Goal: Task Accomplishment & Management: Manage account settings

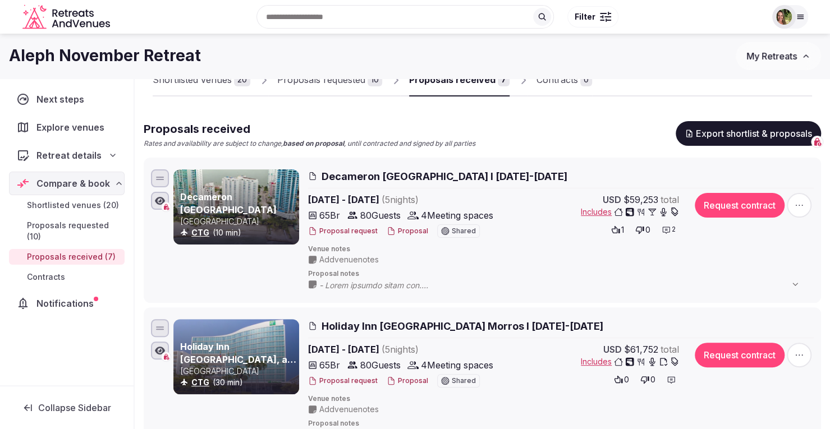
scroll to position [56, 0]
click at [777, 52] on span "My Retreats" at bounding box center [771, 56] width 51 height 11
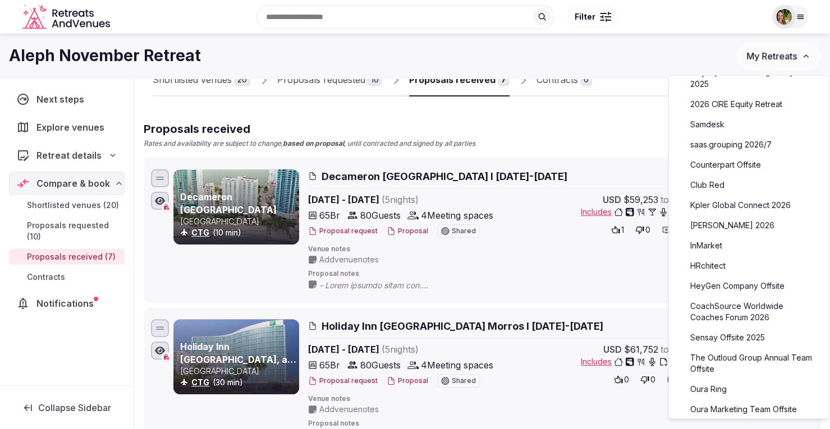
scroll to position [168, 0]
click at [735, 94] on link "2026 CIRE Equity Retreat" at bounding box center [749, 103] width 138 height 18
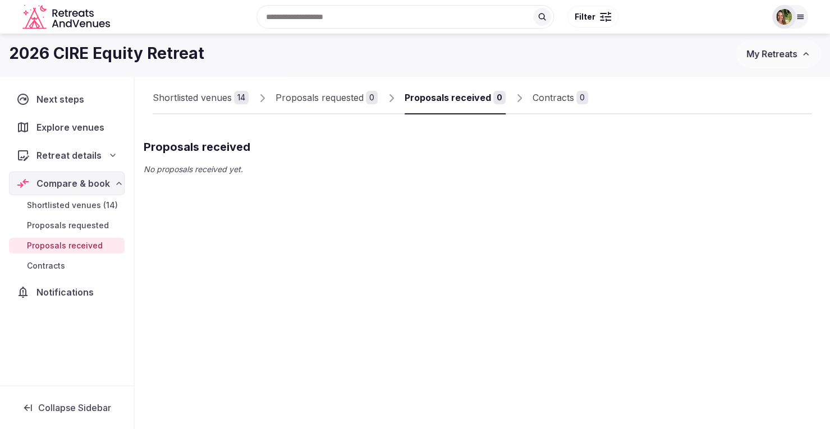
scroll to position [38, 0]
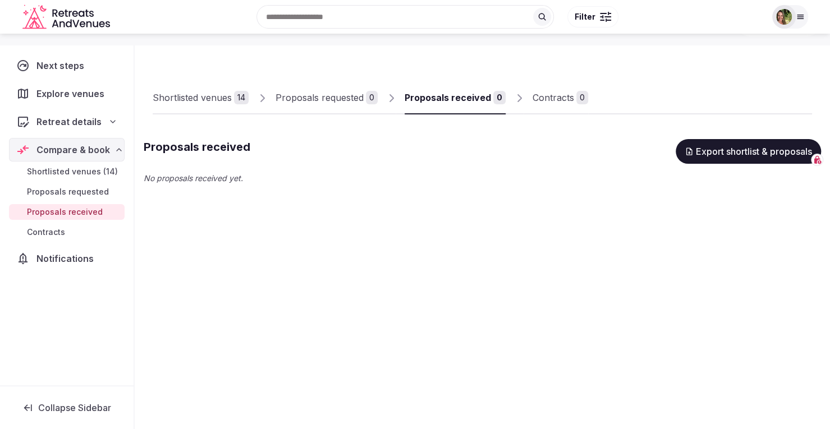
click at [196, 96] on div "Shortlisted venues" at bounding box center [192, 97] width 79 height 13
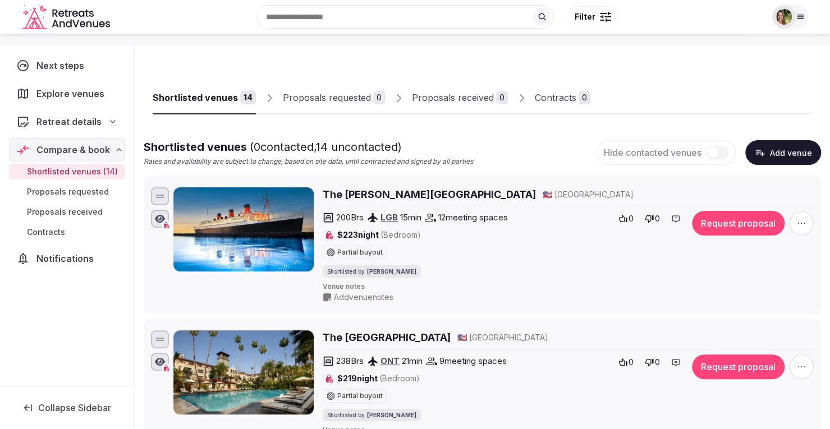
click at [171, 94] on div "Shortlisted venues" at bounding box center [195, 97] width 85 height 13
click at [351, 195] on h2 "The Queen Mary Hotel" at bounding box center [429, 194] width 213 height 14
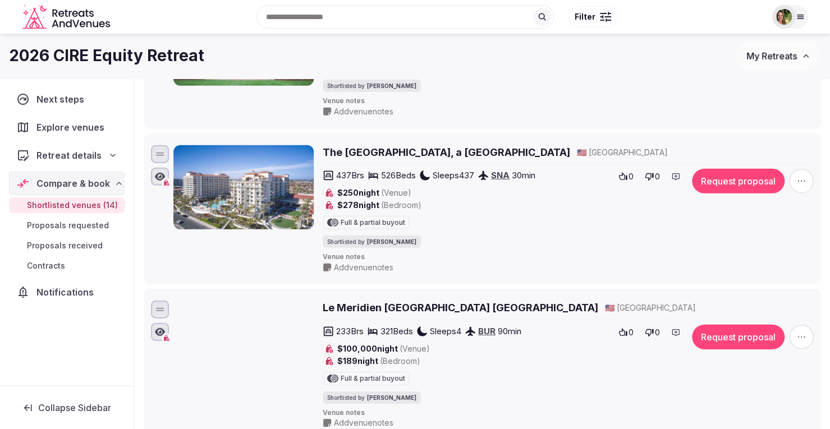
scroll to position [1778, 0]
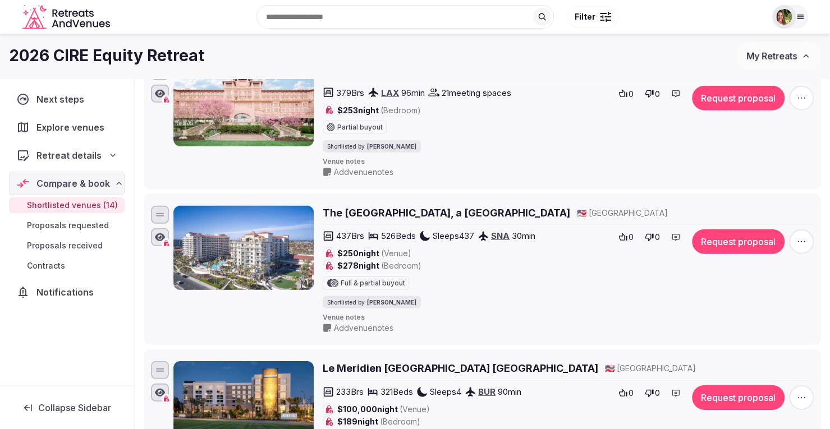
click at [447, 213] on h2 "The Waterfront Beach Resort, a Hilton Hotel" at bounding box center [446, 213] width 247 height 14
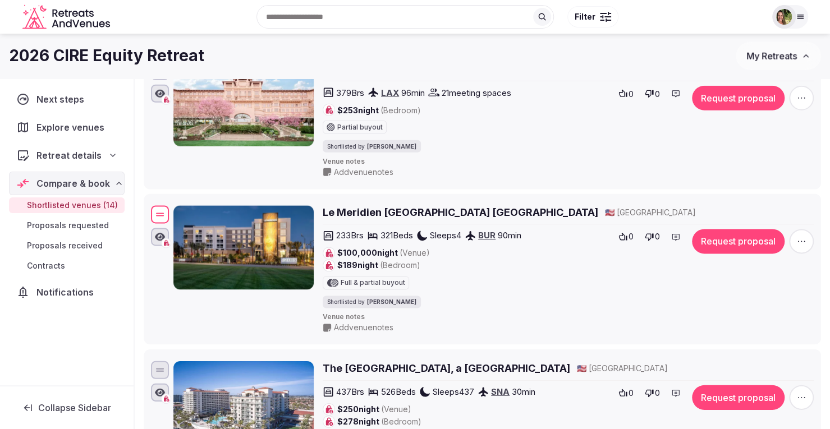
drag, startPoint x: 158, startPoint y: 365, endPoint x: 163, endPoint y: 209, distance: 156.1
click at [163, 209] on div at bounding box center [160, 214] width 18 height 18
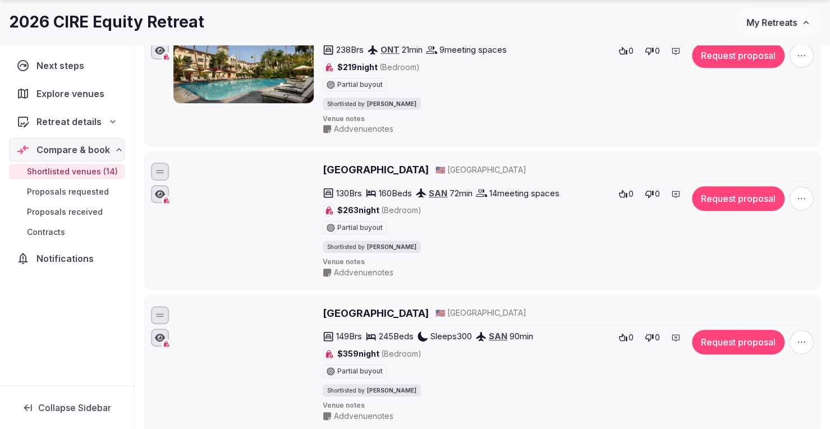
scroll to position [375, 0]
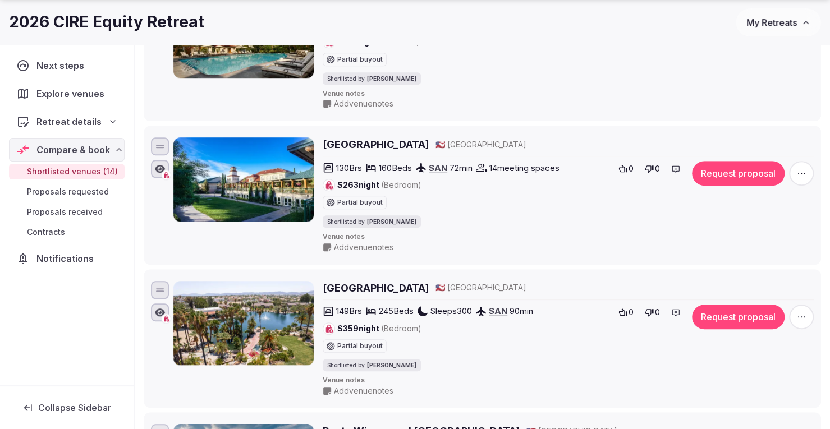
click at [424, 281] on h2 "[GEOGRAPHIC_DATA]" at bounding box center [376, 288] width 106 height 14
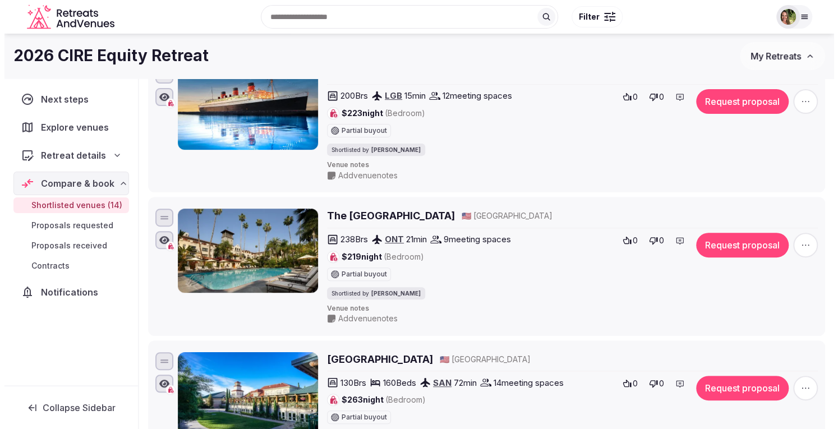
scroll to position [38, 0]
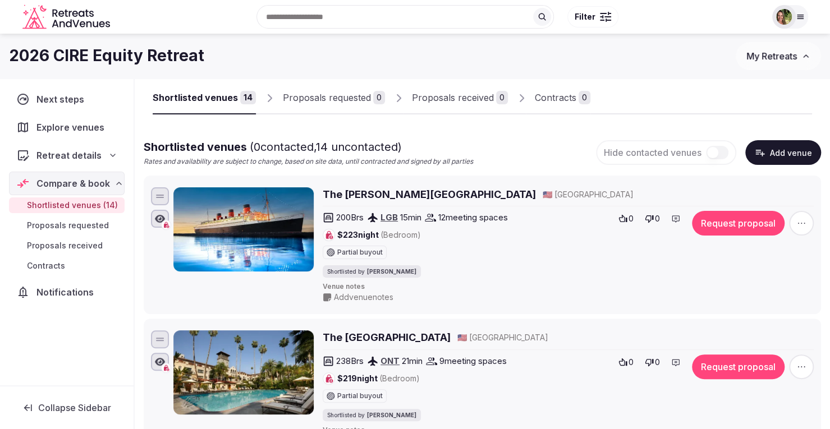
click at [780, 20] on img at bounding box center [784, 17] width 16 height 16
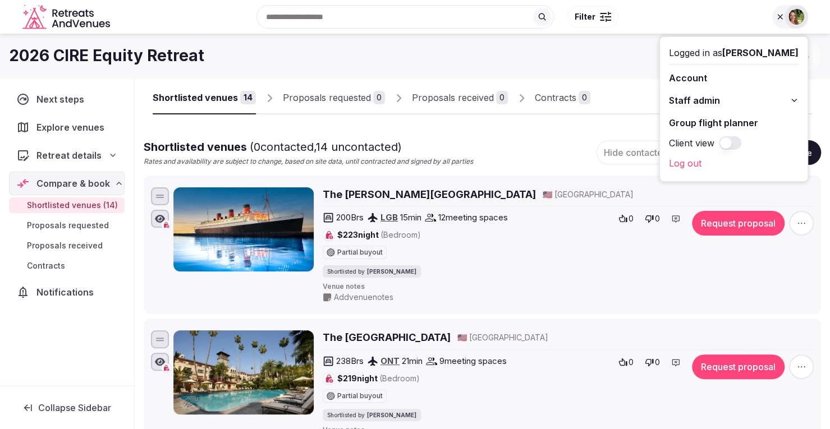
drag, startPoint x: 791, startPoint y: 1, endPoint x: 522, endPoint y: 57, distance: 275.1
click at [522, 57] on div "2026 CIRE Equity Retreat" at bounding box center [372, 56] width 727 height 22
click at [552, 60] on div "2026 CIRE Equity Retreat" at bounding box center [372, 56] width 727 height 22
click at [743, 219] on button "Request proposal" at bounding box center [738, 223] width 93 height 25
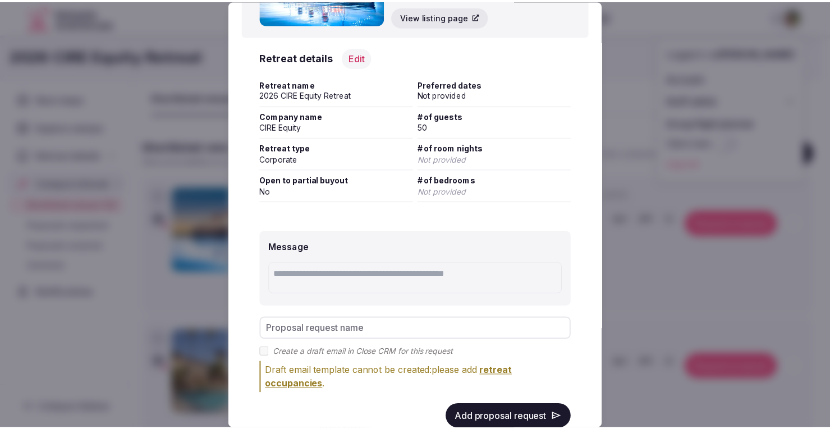
scroll to position [134, 0]
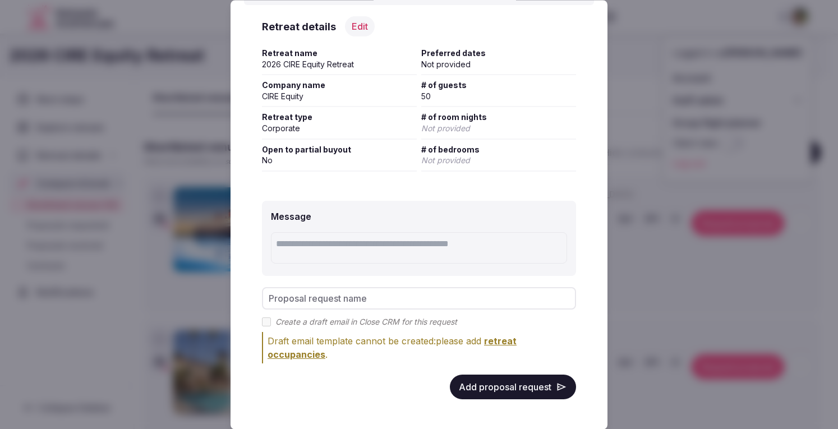
click at [500, 380] on button "Add proposal request" at bounding box center [513, 387] width 126 height 25
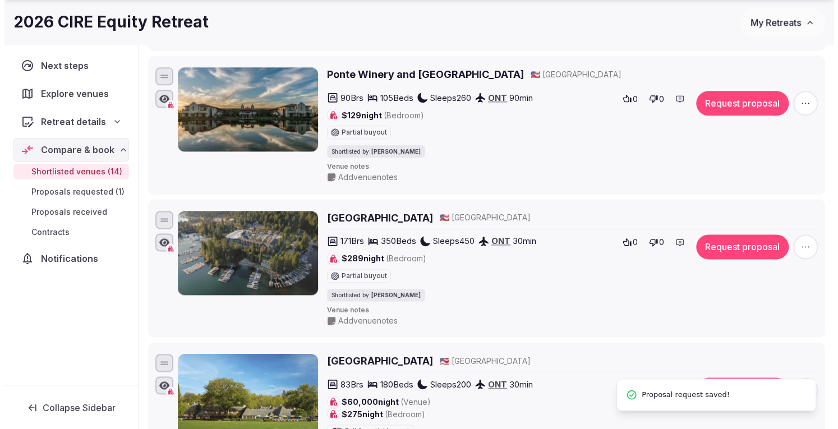
scroll to position [768, 0]
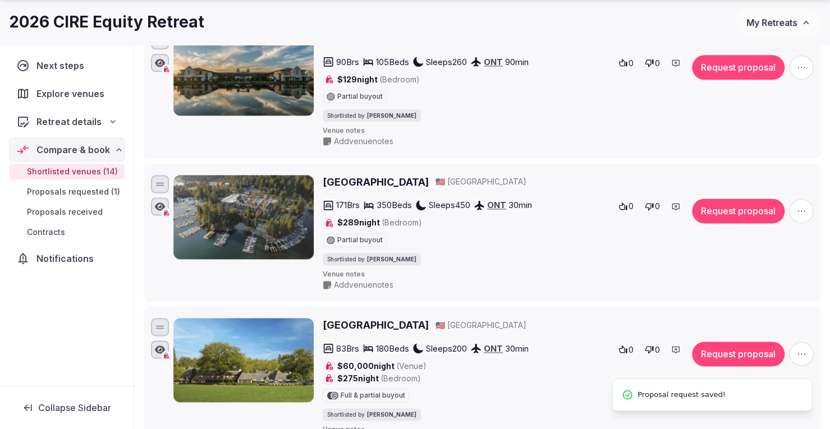
click at [732, 205] on button "Request proposal" at bounding box center [738, 211] width 93 height 25
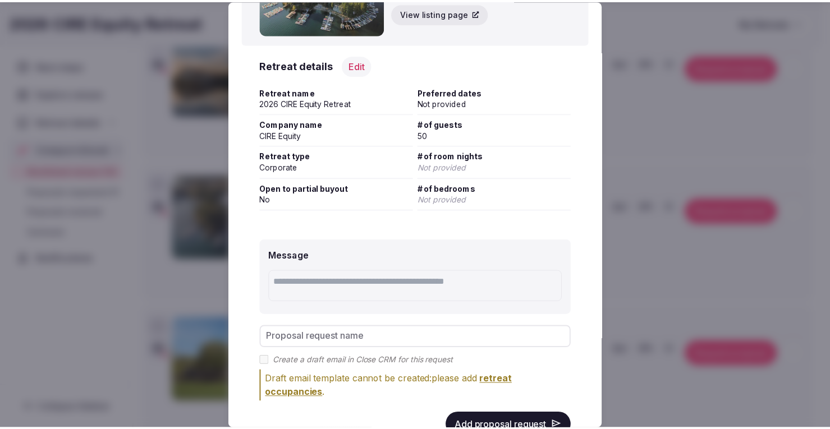
scroll to position [134, 0]
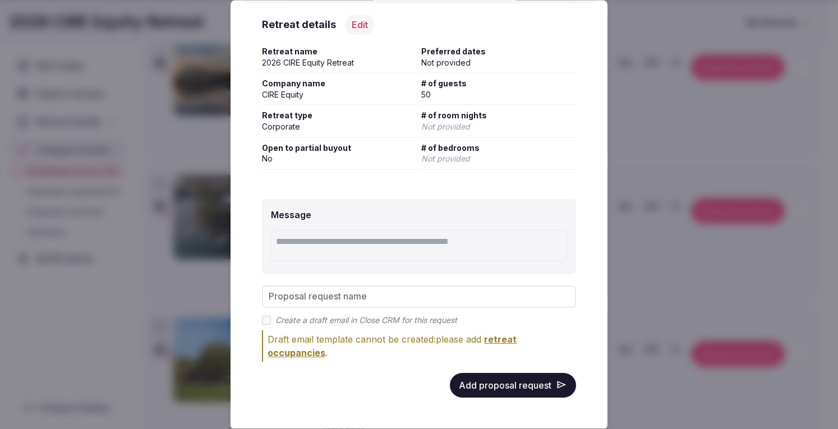
click at [504, 386] on button "Add proposal request" at bounding box center [513, 385] width 126 height 25
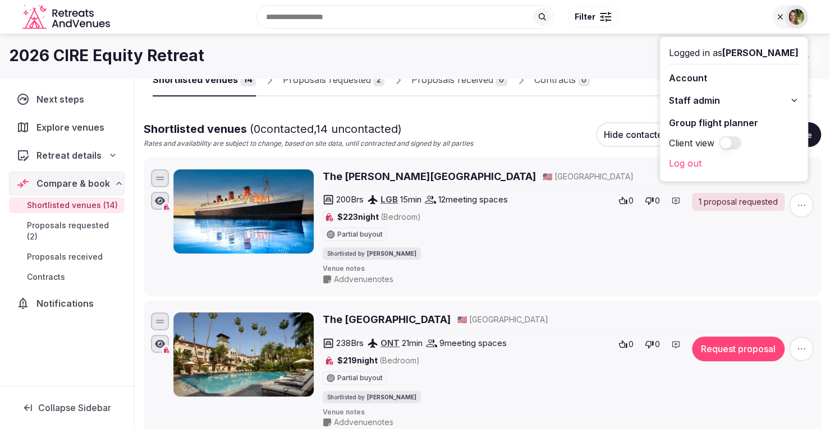
scroll to position [0, 0]
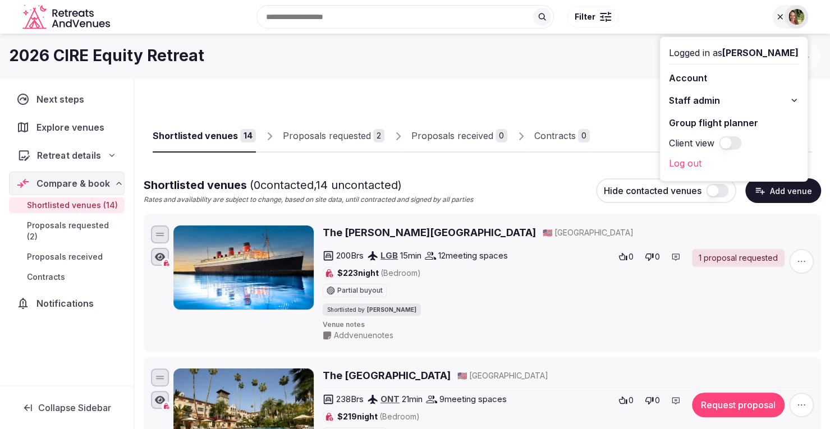
click at [77, 154] on span "Retreat details" at bounding box center [69, 155] width 64 height 13
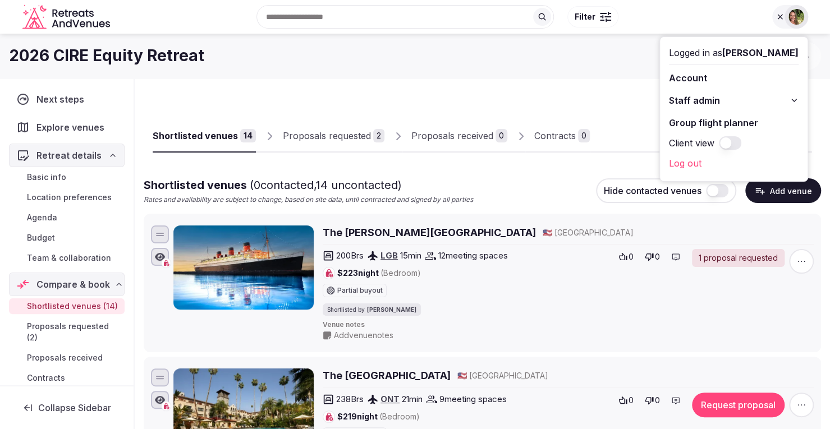
click at [40, 178] on span "Basic info" at bounding box center [46, 177] width 39 height 11
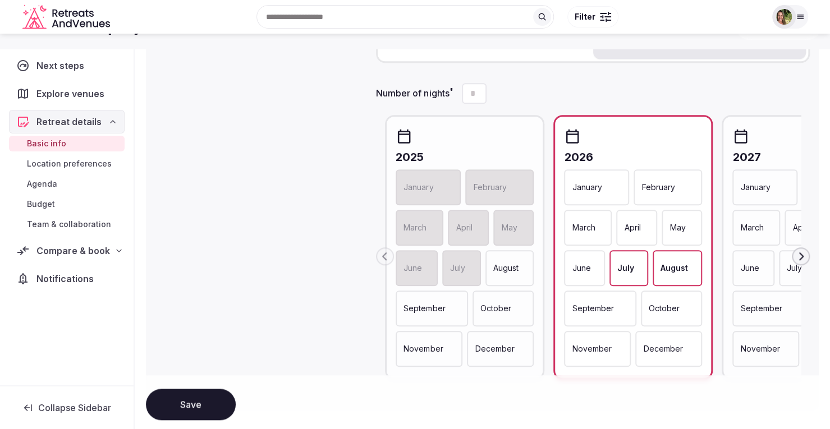
scroll to position [449, 0]
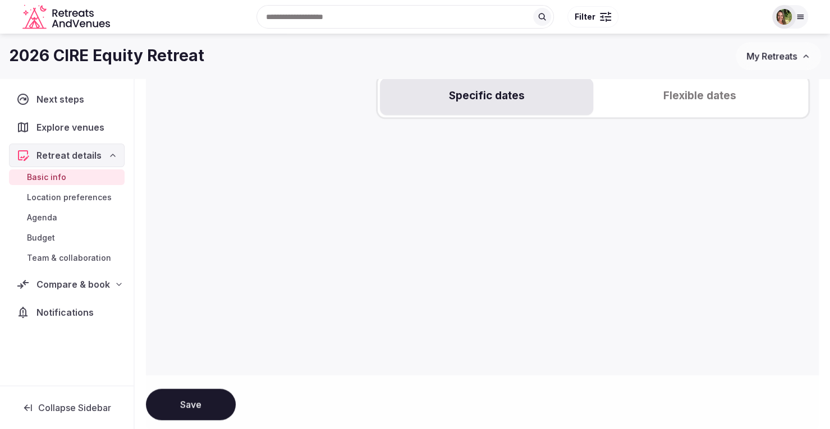
click at [476, 98] on button "Specific dates" at bounding box center [486, 96] width 213 height 37
click at [794, 144] on icon "Go to the Next Month" at bounding box center [797, 140] width 13 height 13
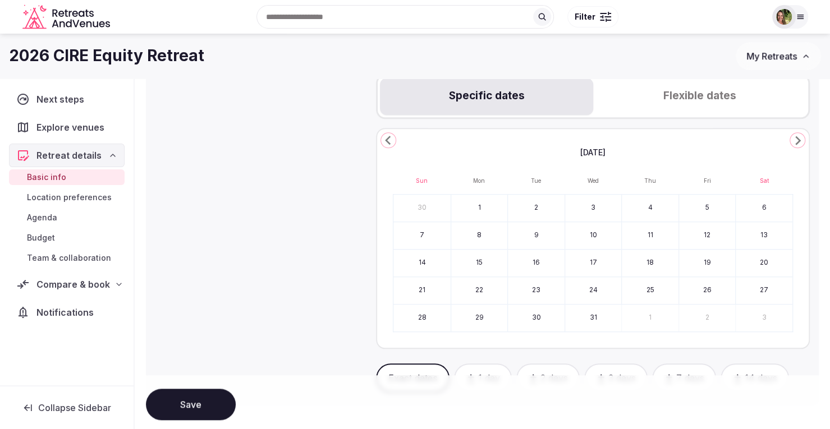
click at [794, 144] on icon "Go to the Next Month" at bounding box center [797, 140] width 13 height 13
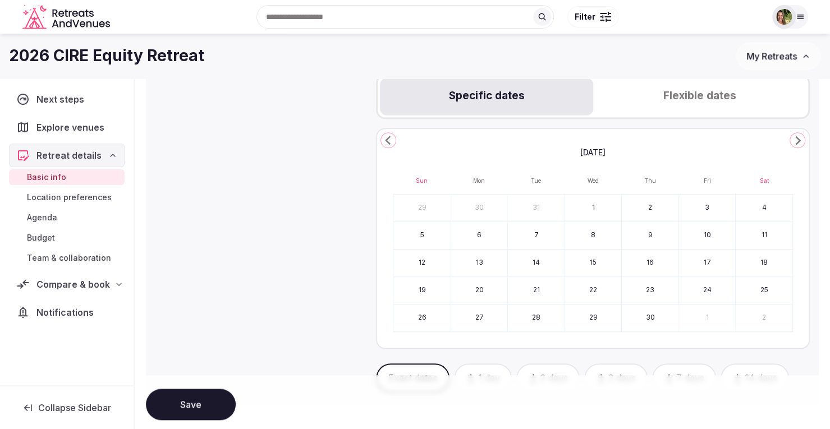
click at [794, 144] on icon "Go to the Next Month" at bounding box center [797, 140] width 13 height 13
click at [584, 292] on button "22" at bounding box center [593, 290] width 57 height 27
click at [719, 288] on button "24" at bounding box center [707, 290] width 57 height 27
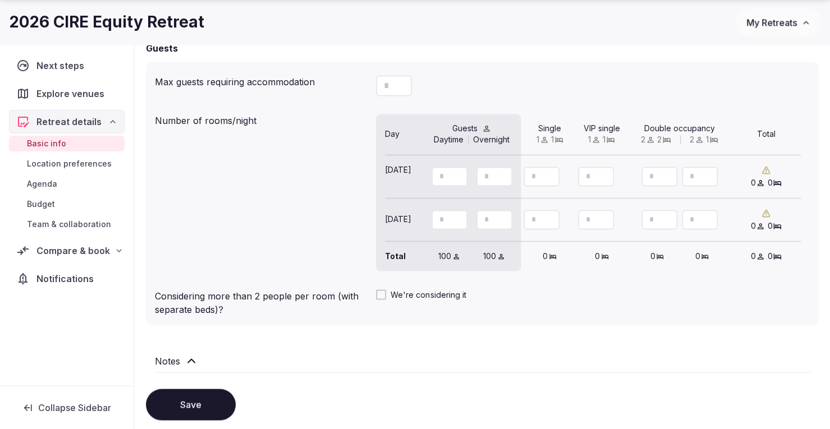
scroll to position [954, 0]
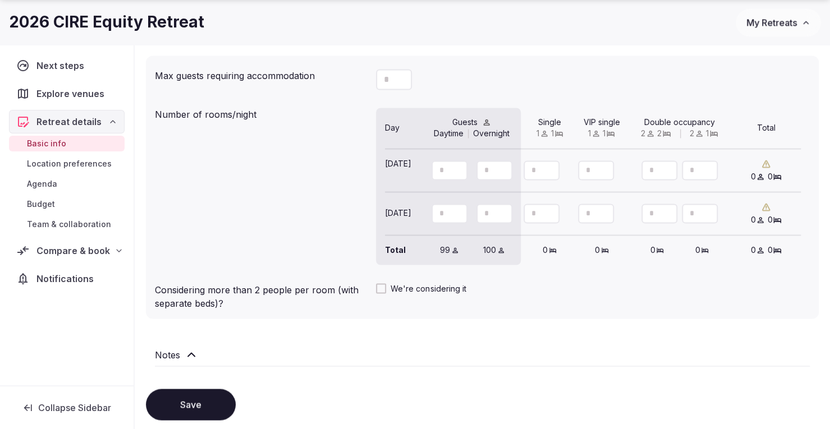
drag, startPoint x: 455, startPoint y: 172, endPoint x: 425, endPoint y: 172, distance: 29.7
click at [425, 172] on div "** **" at bounding box center [472, 170] width 104 height 24
drag, startPoint x: 450, startPoint y: 167, endPoint x: 440, endPoint y: 168, distance: 10.2
click at [440, 168] on div "**" at bounding box center [450, 170] width 36 height 20
drag, startPoint x: 440, startPoint y: 168, endPoint x: 458, endPoint y: 168, distance: 18.5
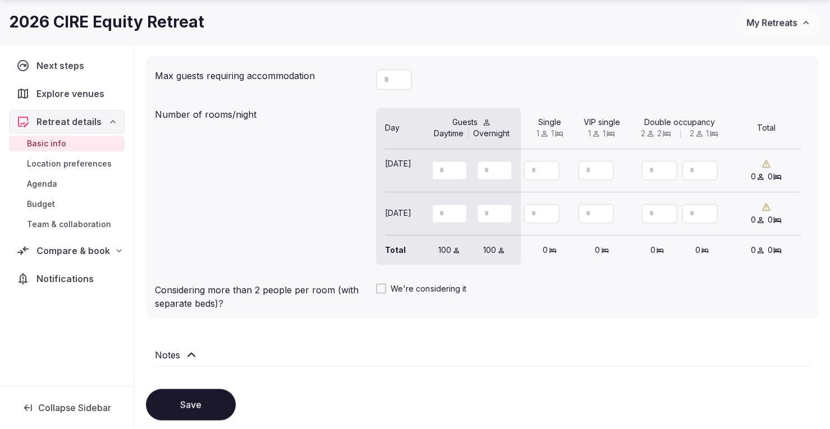
click at [458, 168] on div "**" at bounding box center [450, 170] width 36 height 20
type input "**"
drag, startPoint x: 492, startPoint y: 168, endPoint x: 479, endPoint y: 169, distance: 13.0
click at [479, 169] on input "**" at bounding box center [494, 170] width 36 height 20
type input "*"
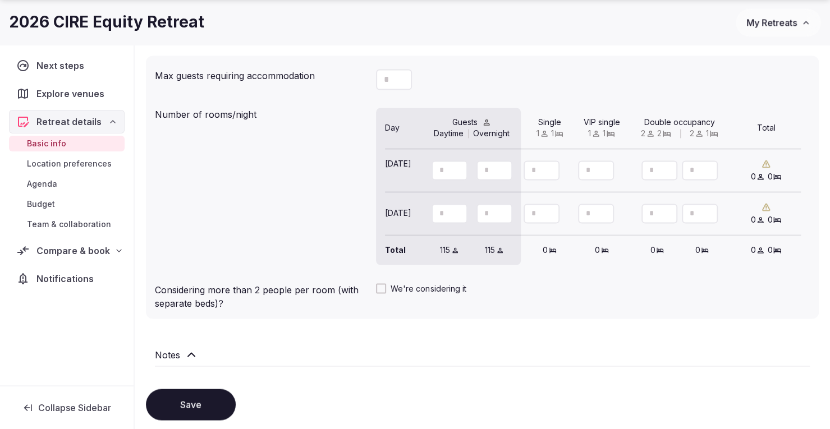
type input "**"
click at [538, 171] on input "number" at bounding box center [542, 170] width 36 height 20
type input "**"
click at [386, 175] on icon at bounding box center [389, 177] width 8 height 10
type input "**"
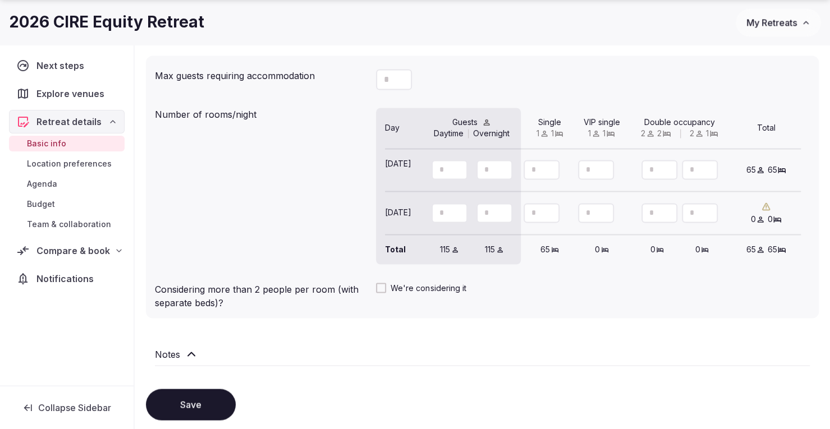
type input "**"
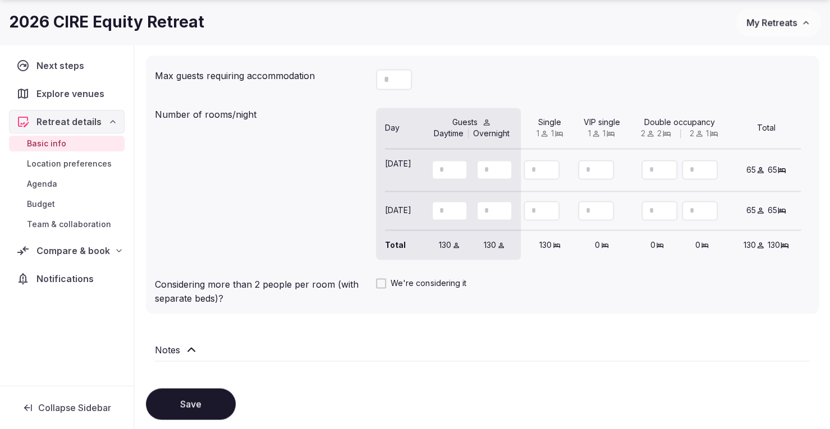
click at [191, 397] on button "Save" at bounding box center [191, 403] width 90 height 31
click at [51, 178] on span "Agenda" at bounding box center [42, 183] width 30 height 11
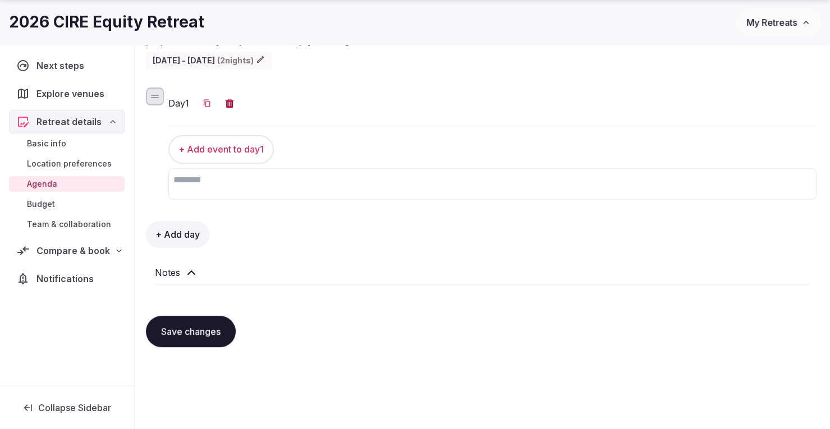
scroll to position [164, 0]
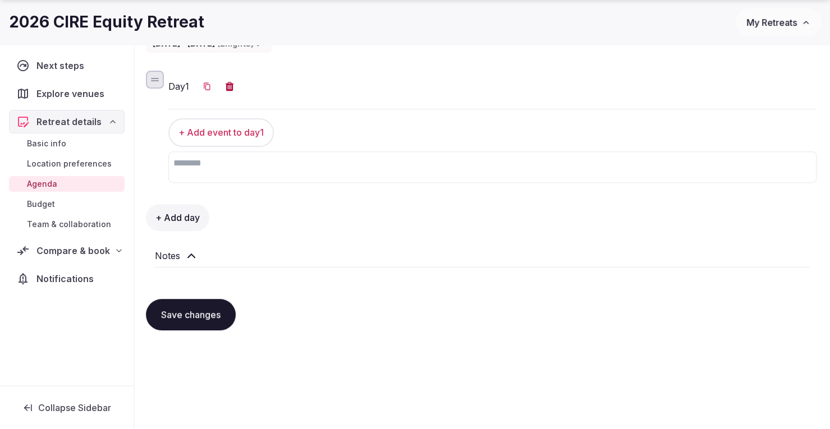
click at [170, 254] on h2 "Notes" at bounding box center [167, 255] width 25 height 13
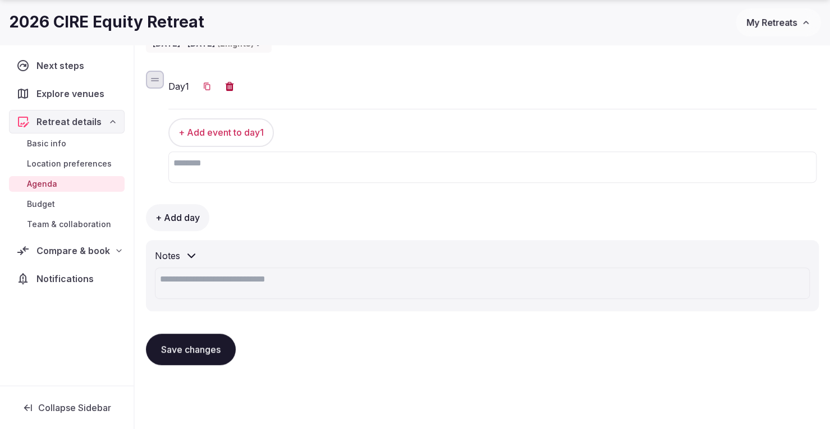
click at [196, 284] on textarea at bounding box center [482, 283] width 655 height 31
paste textarea "**********"
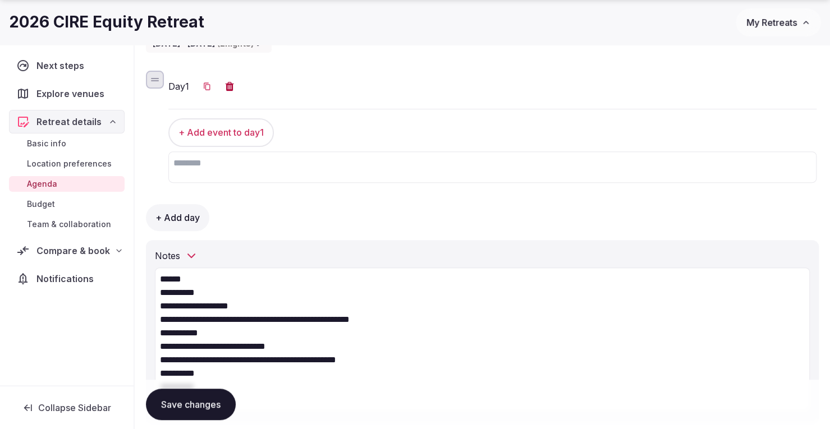
type textarea "**********"
click at [187, 409] on button "Save changes" at bounding box center [191, 404] width 90 height 31
click at [71, 223] on span "Team & collaboration" at bounding box center [69, 224] width 84 height 11
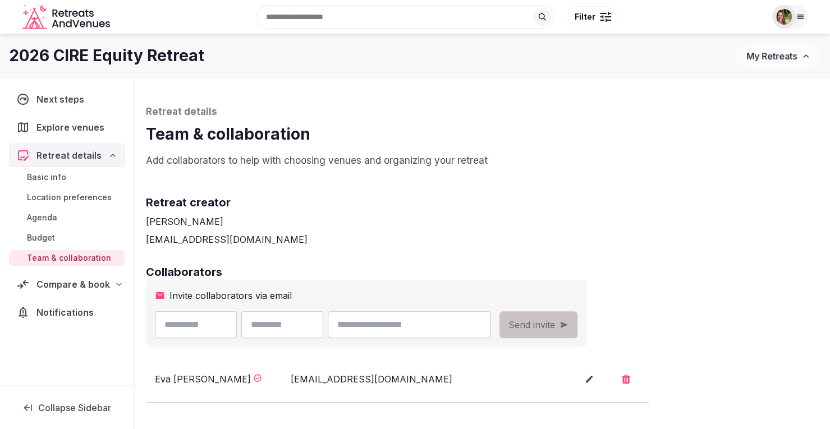
click at [198, 328] on input "text" at bounding box center [196, 324] width 82 height 27
type input "******"
click at [309, 323] on input "text" at bounding box center [282, 324] width 82 height 27
type input "*****"
click at [400, 331] on input "email" at bounding box center [409, 324] width 163 height 27
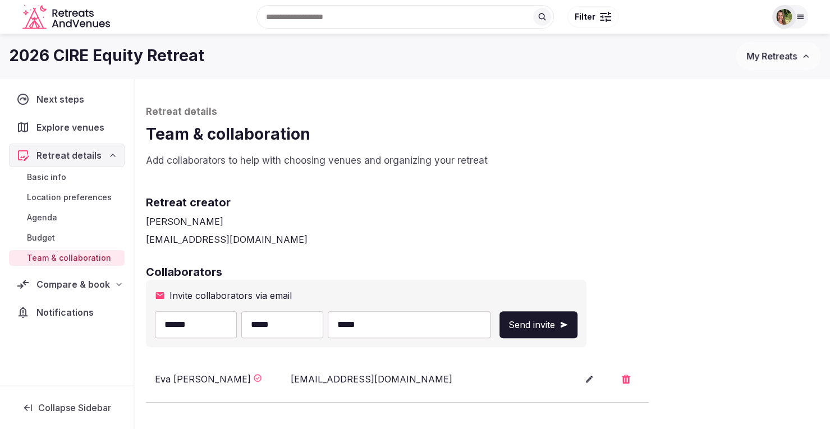
type input "**********"
click at [555, 323] on span "Send invite" at bounding box center [531, 324] width 47 height 13
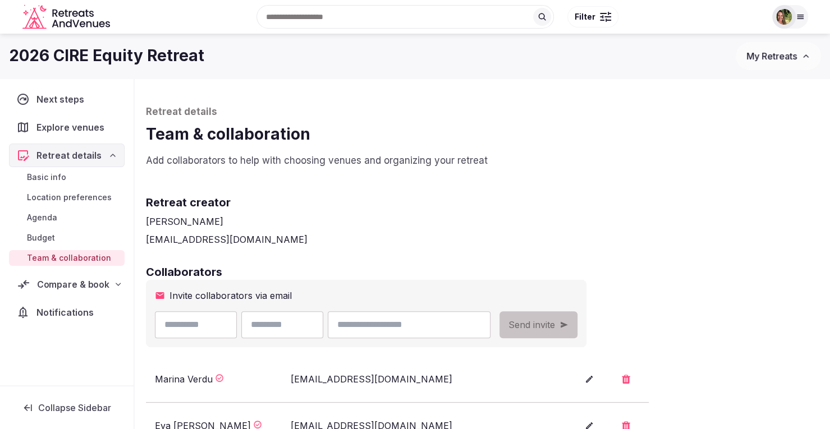
click at [72, 287] on span "Compare & book" at bounding box center [73, 284] width 72 height 13
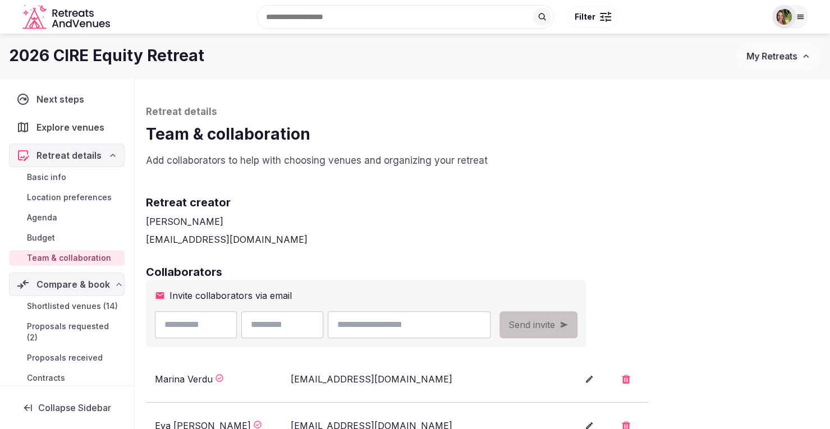
click at [65, 306] on span "Shortlisted venues (14)" at bounding box center [72, 306] width 91 height 11
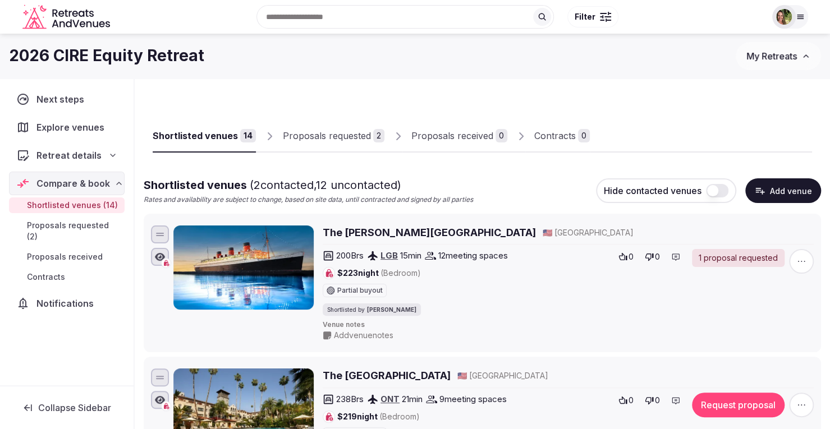
click at [739, 276] on div "200 Brs LGB 15 min 12 meeting spaces $223 night (Bedroom) Partial buyout Shortl…" at bounding box center [568, 282] width 491 height 67
click at [788, 17] on img at bounding box center [784, 17] width 16 height 16
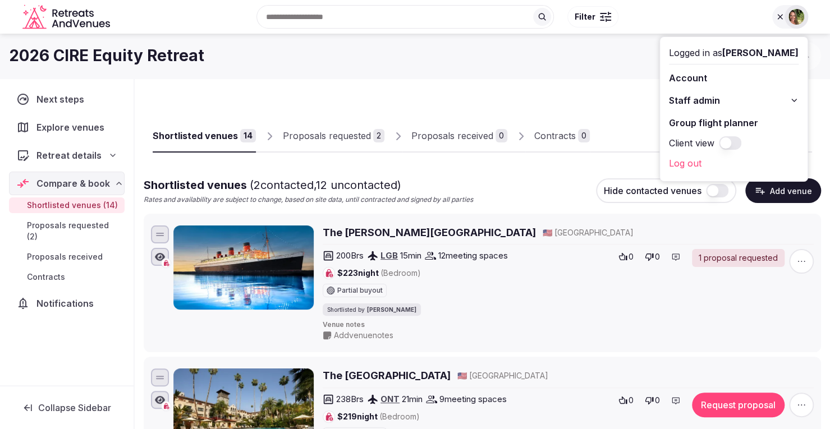
click at [635, 102] on div "Shortlisted venues 14 Proposals requested 2 Proposals received 0 Contracts 0" at bounding box center [482, 127] width 659 height 52
click at [815, 53] on button "My Retreats" at bounding box center [778, 56] width 85 height 28
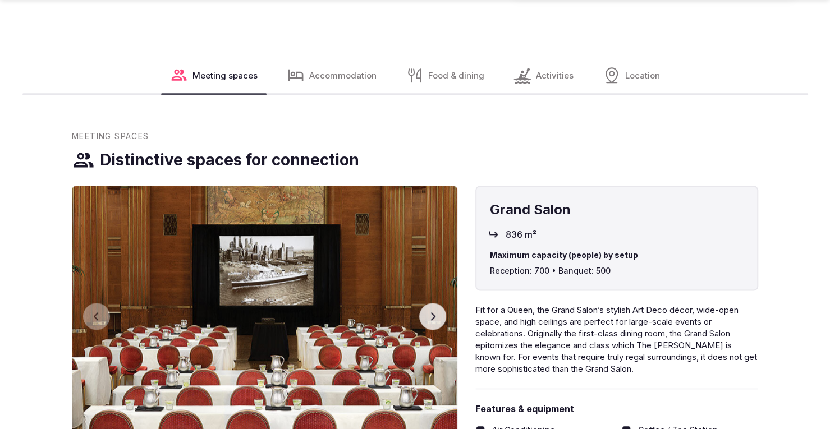
scroll to position [786, 0]
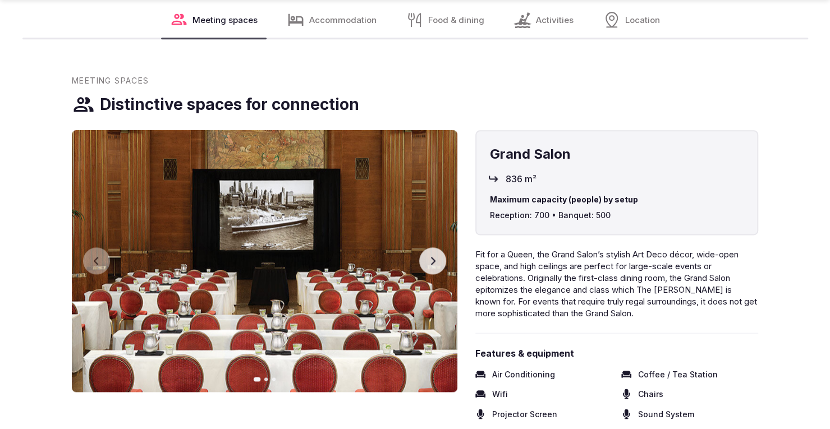
click at [438, 247] on button "Next slide" at bounding box center [432, 260] width 27 height 27
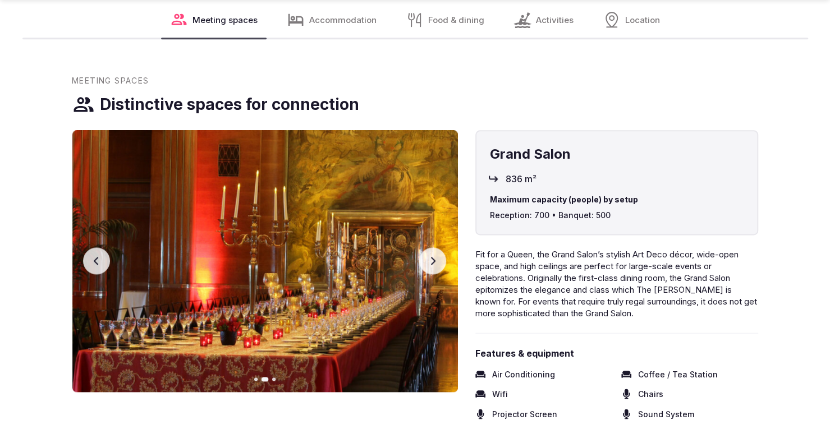
click at [438, 247] on button "Next slide" at bounding box center [432, 260] width 27 height 27
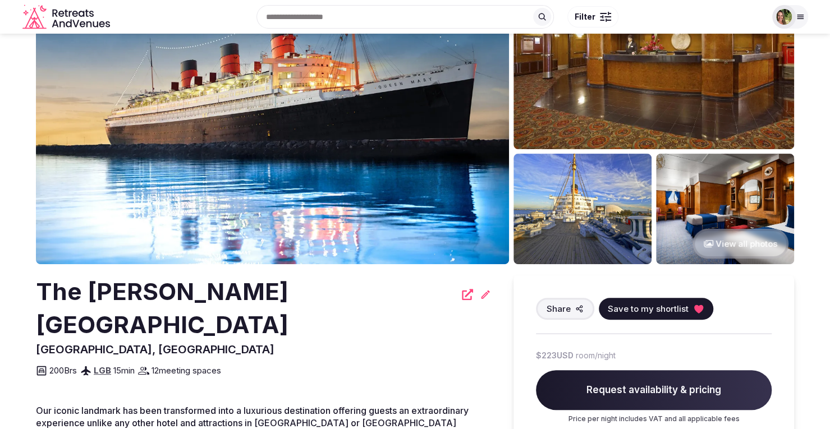
scroll to position [56, 0]
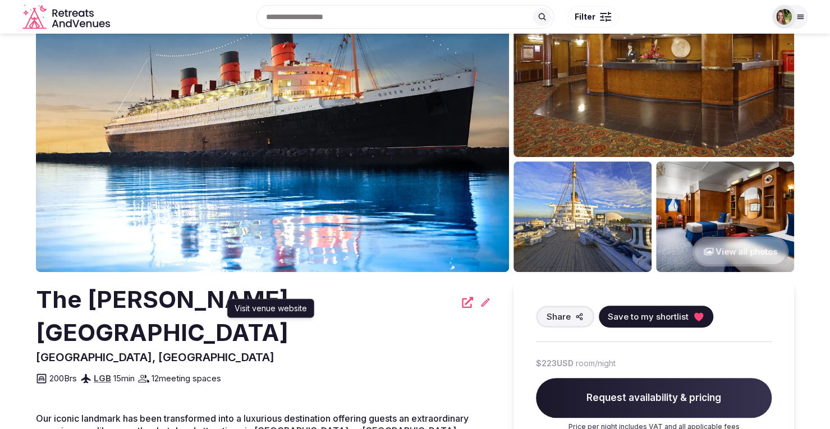
click at [306, 304] on div "Visit venue website Visit venue website" at bounding box center [270, 308] width 87 height 19
click at [308, 304] on div "Visit venue website Visit venue website" at bounding box center [270, 308] width 87 height 19
click at [309, 299] on div "The Queen Mary Hotel" at bounding box center [263, 316] width 455 height 66
click at [462, 299] on icon at bounding box center [467, 302] width 11 height 11
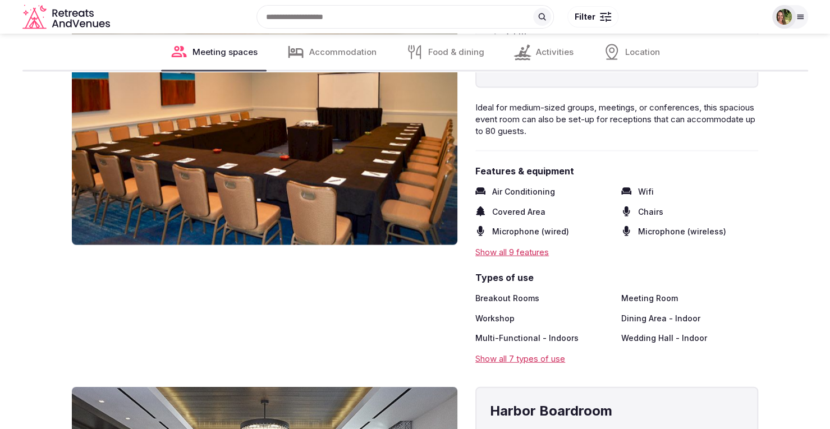
scroll to position [1291, 0]
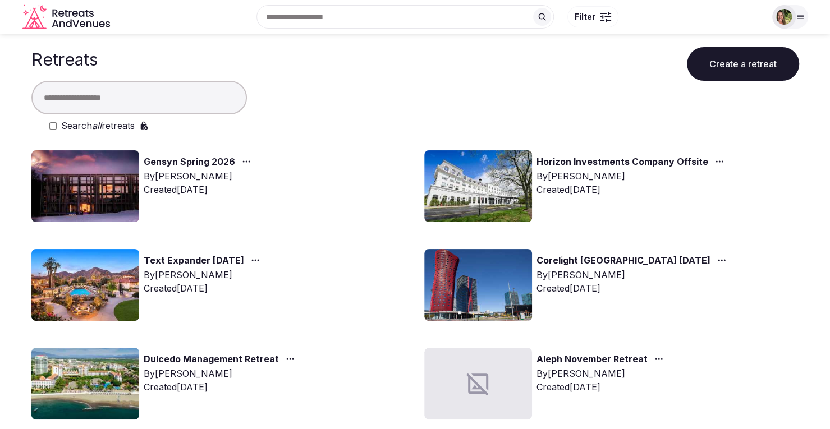
drag, startPoint x: 0, startPoint y: 0, endPoint x: 441, endPoint y: 79, distance: 447.6
click at [441, 79] on div "Retreats Create a retreat" at bounding box center [415, 57] width 768 height 47
click at [742, 62] on button "Create a retreat" at bounding box center [743, 64] width 112 height 34
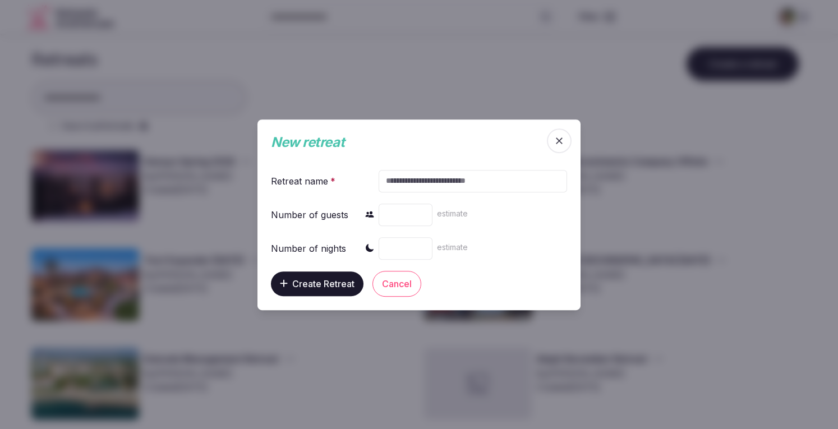
click at [458, 176] on input "text" at bounding box center [473, 180] width 189 height 22
click at [462, 180] on input "**********" at bounding box center [473, 180] width 189 height 22
type input "**********"
click at [304, 276] on button "Create Retreat" at bounding box center [317, 283] width 93 height 25
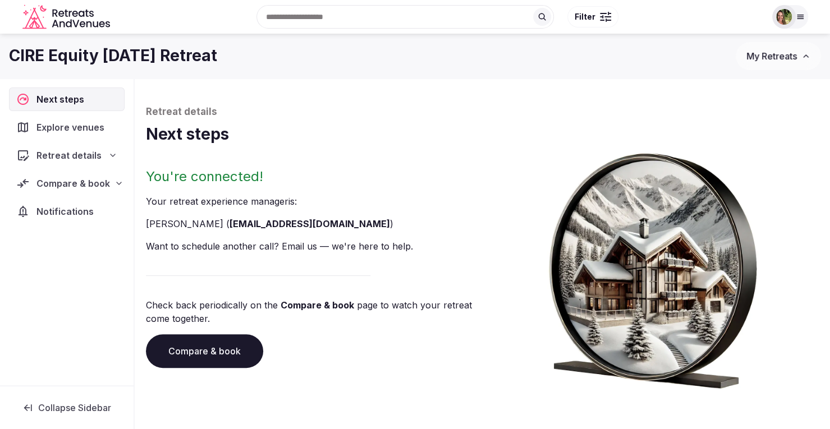
click at [35, 162] on div "Retreat details" at bounding box center [67, 156] width 116 height 24
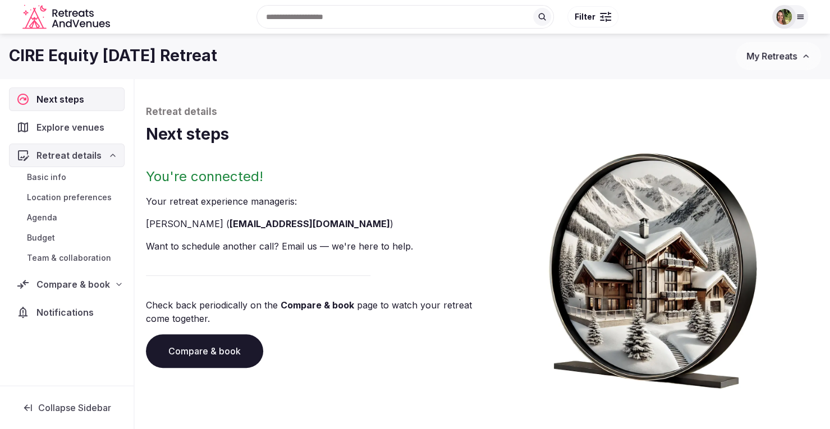
click at [56, 180] on span "Basic info" at bounding box center [46, 177] width 39 height 11
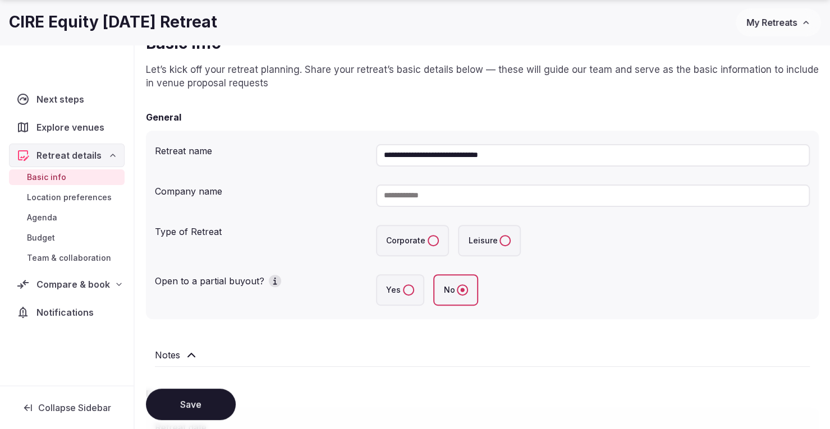
scroll to position [168, 0]
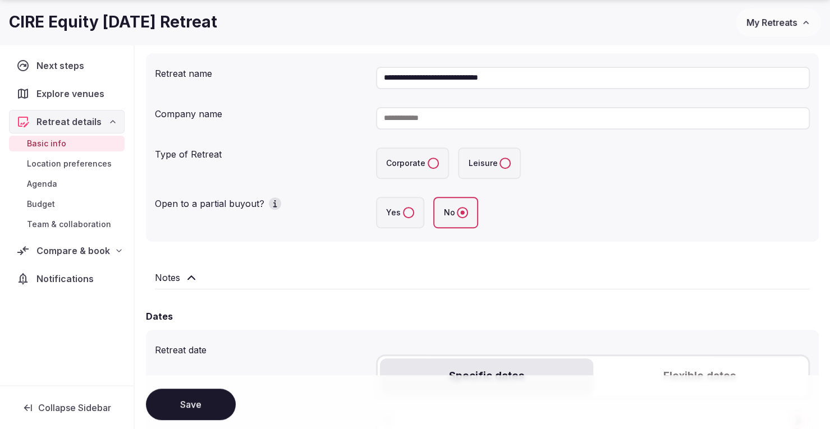
click at [433, 167] on button "Corporate" at bounding box center [433, 163] width 11 height 11
click at [421, 117] on input at bounding box center [593, 118] width 434 height 22
type input "**********"
click at [409, 215] on button "Yes" at bounding box center [408, 212] width 11 height 11
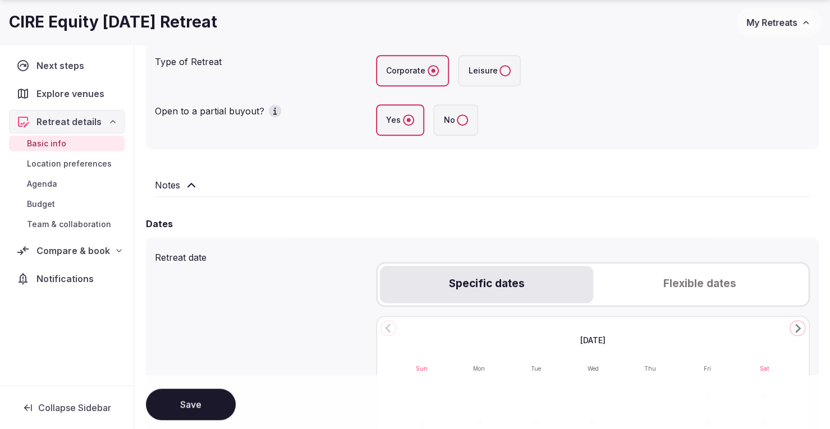
scroll to position [337, 0]
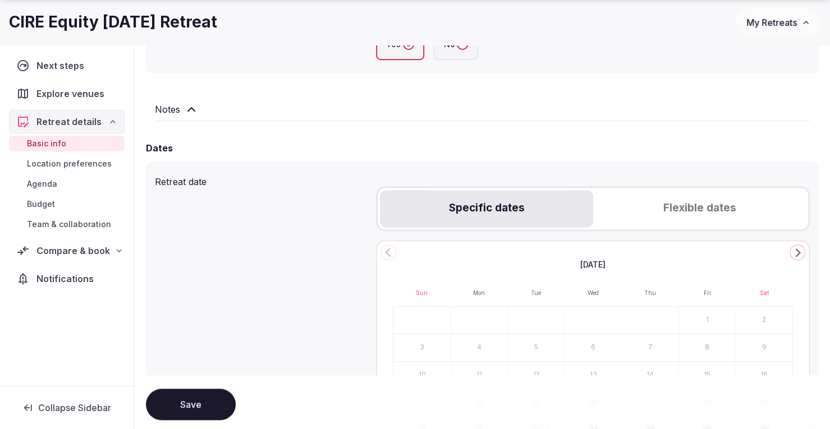
click at [796, 253] on icon "Go to the Next Month" at bounding box center [797, 252] width 13 height 13
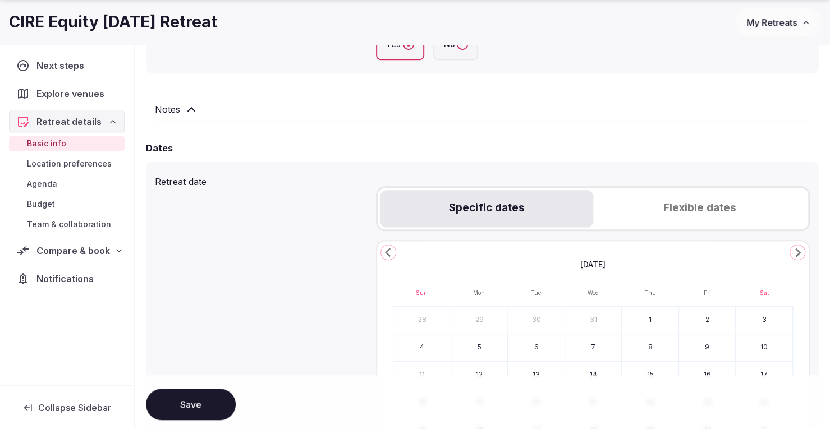
click at [796, 253] on icon "Go to the Next Month" at bounding box center [797, 252] width 13 height 13
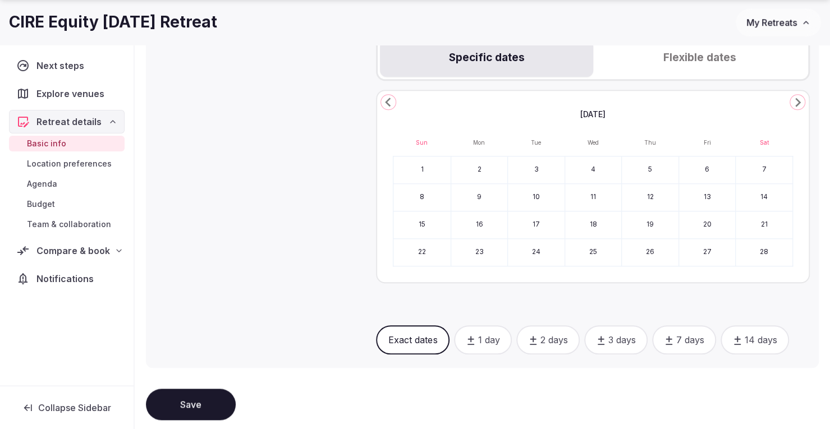
scroll to position [505, 0]
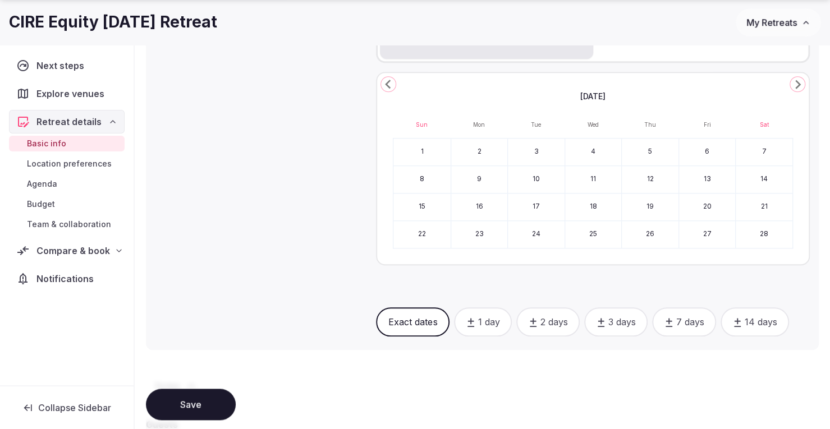
click at [592, 213] on button "18" at bounding box center [593, 207] width 57 height 27
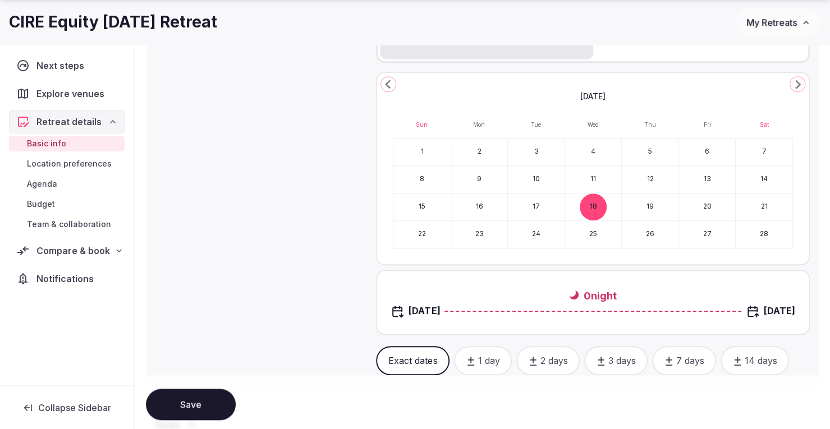
click at [704, 208] on button "20" at bounding box center [707, 207] width 57 height 27
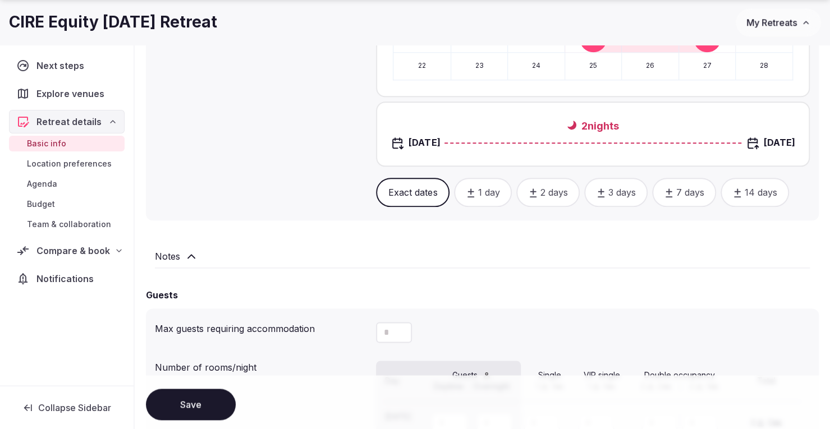
scroll to position [786, 0]
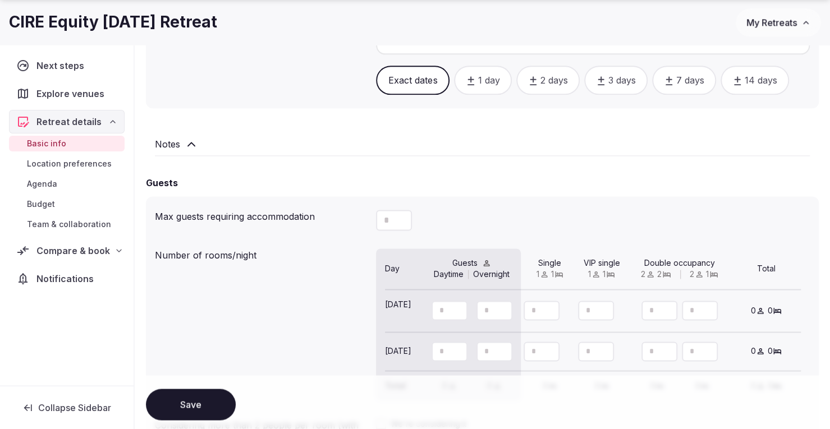
click at [396, 223] on button "Decrement" at bounding box center [403, 225] width 18 height 11
drag, startPoint x: 389, startPoint y: 221, endPoint x: 380, endPoint y: 221, distance: 9.0
click at [373, 221] on div "Max guests requiring accommodation" at bounding box center [482, 220] width 655 height 30
drag, startPoint x: 391, startPoint y: 220, endPoint x: 371, endPoint y: 222, distance: 19.7
click at [371, 222] on div "Max guests requiring accommodation" at bounding box center [482, 220] width 655 height 30
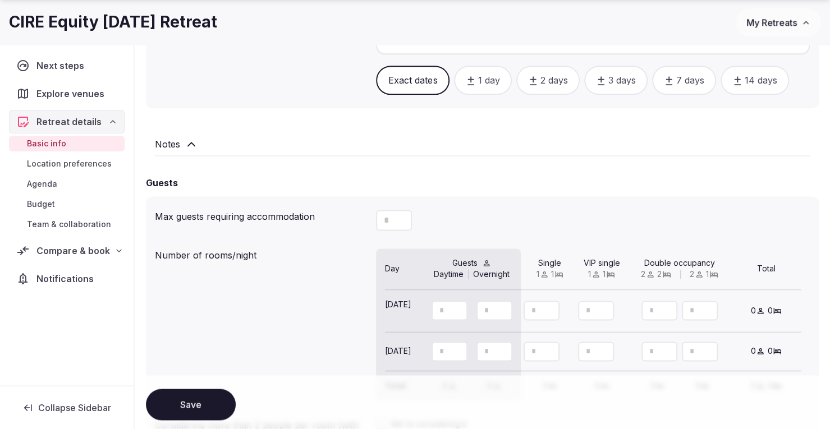
type input "**"
drag, startPoint x: 447, startPoint y: 317, endPoint x: 429, endPoint y: 318, distance: 18.0
click at [429, 318] on div at bounding box center [472, 311] width 104 height 24
type input "**"
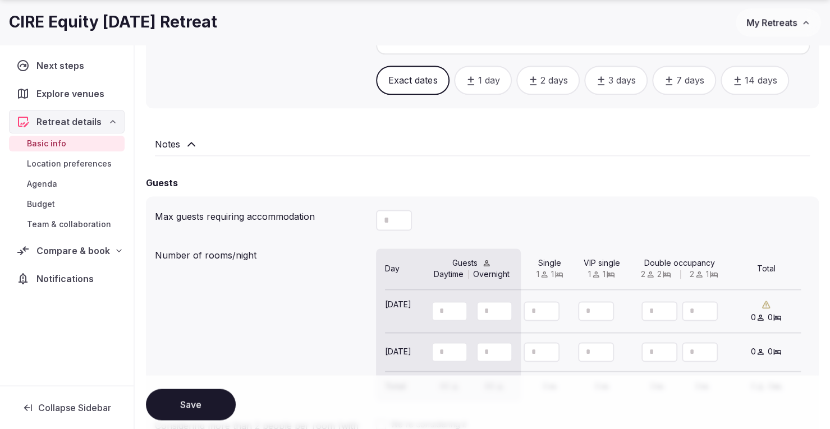
drag, startPoint x: 540, startPoint y: 313, endPoint x: 527, endPoint y: 314, distance: 12.9
click at [527, 314] on input "number" at bounding box center [542, 311] width 36 height 20
type input "**"
click at [386, 318] on icon at bounding box center [389, 318] width 8 height 10
type input "**"
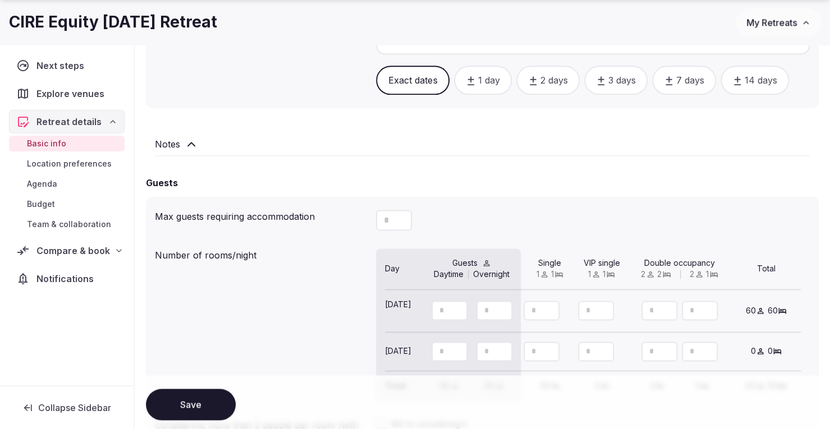
type input "**"
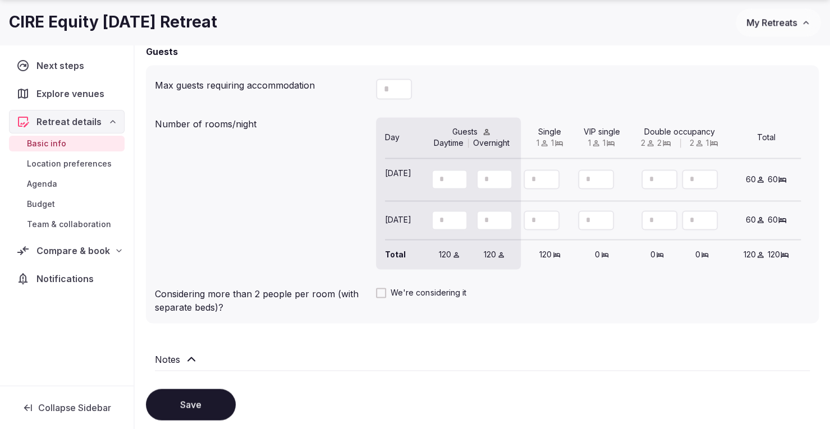
scroll to position [1016, 0]
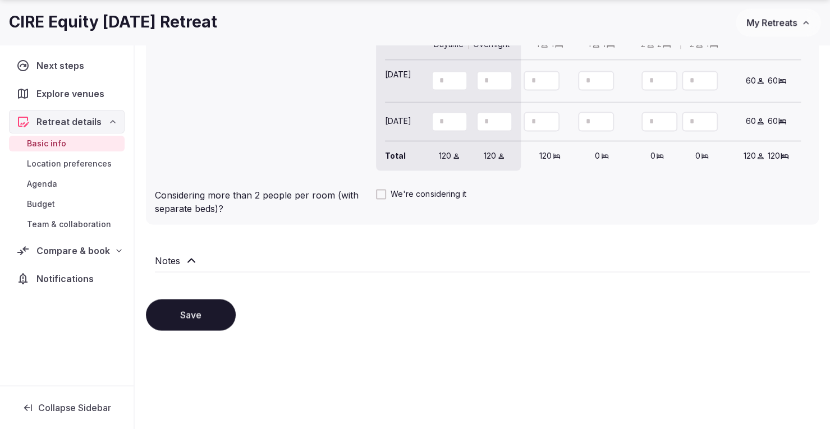
click at [190, 314] on button "Save" at bounding box center [191, 314] width 90 height 31
click at [37, 173] on div "Basic info Location preferences Agenda Budget Team & collaboration" at bounding box center [67, 184] width 116 height 101
click at [40, 181] on span "Agenda" at bounding box center [42, 183] width 30 height 11
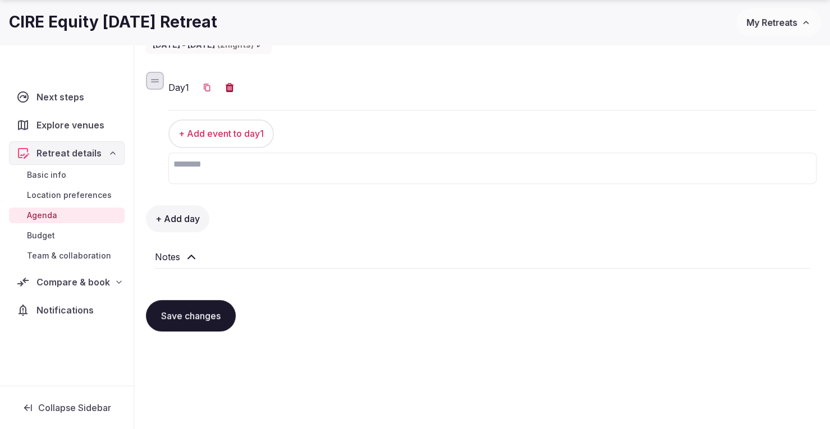
scroll to position [164, 0]
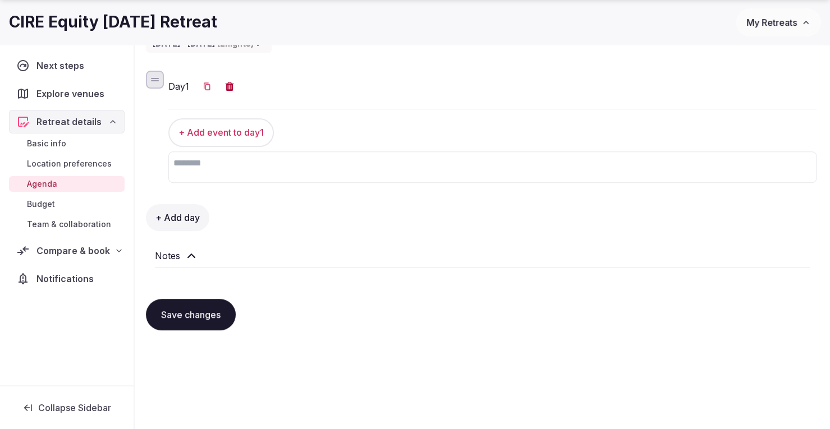
click at [164, 256] on h2 "Notes" at bounding box center [167, 255] width 25 height 13
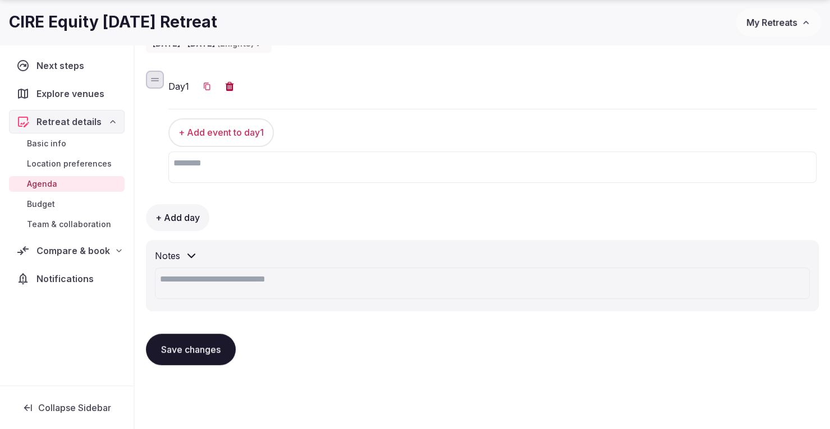
click at [186, 285] on textarea at bounding box center [482, 283] width 655 height 31
paste textarea "**********"
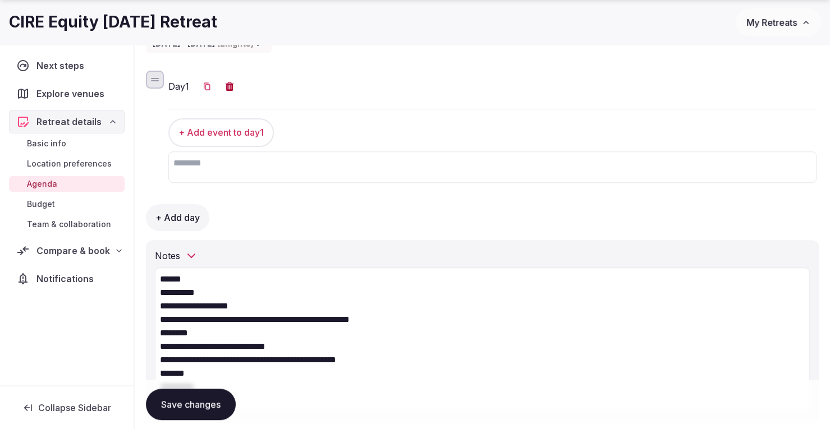
type textarea "**********"
click at [185, 407] on button "Save changes" at bounding box center [191, 404] width 90 height 31
click at [202, 408] on button "Save changes" at bounding box center [191, 404] width 90 height 31
click at [166, 407] on button "Save changes" at bounding box center [191, 404] width 90 height 31
click at [75, 241] on div "Compare & book" at bounding box center [67, 251] width 116 height 24
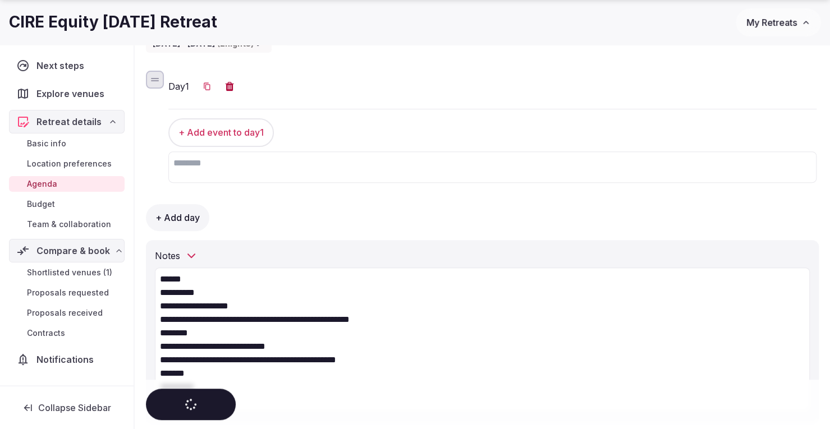
click at [76, 272] on span "Shortlisted venues (1)" at bounding box center [69, 272] width 85 height 11
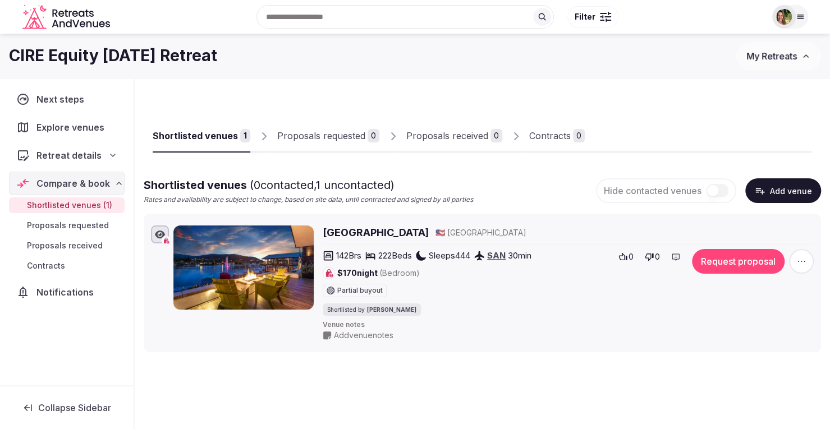
click at [320, 14] on input "text" at bounding box center [404, 17] width 297 height 24
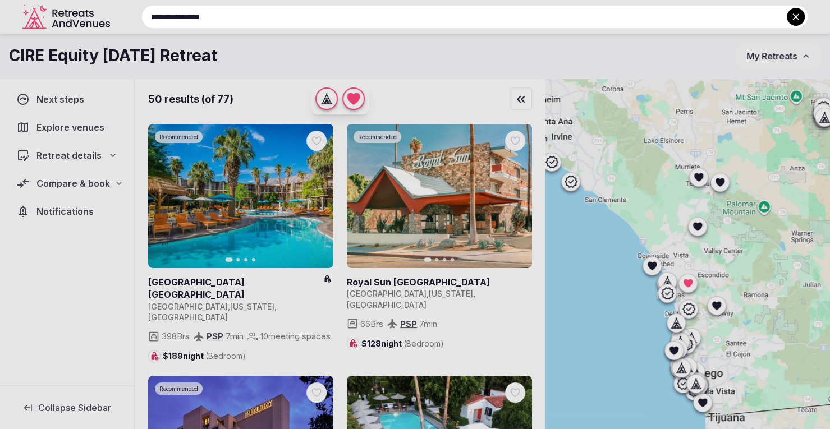
type input "**********"
click at [692, 283] on div at bounding box center [415, 214] width 830 height 429
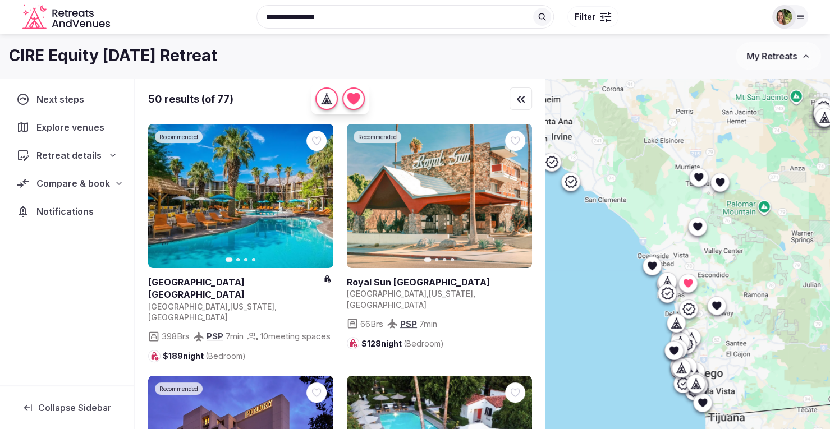
click at [692, 283] on icon at bounding box center [687, 283] width 9 height 8
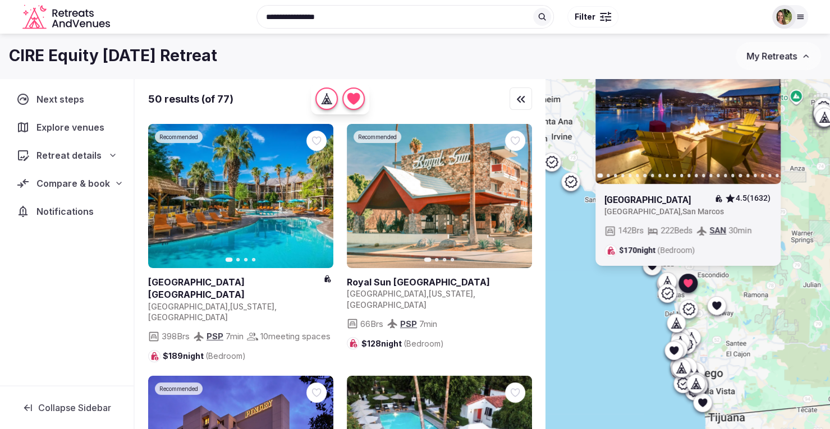
click at [750, 304] on div "Most Booked Previous slide Next slide [GEOGRAPHIC_DATA] 4.5 (1632) [GEOGRAPHIC_…" at bounding box center [687, 273] width 285 height 389
click at [688, 291] on div at bounding box center [687, 283] width 18 height 18
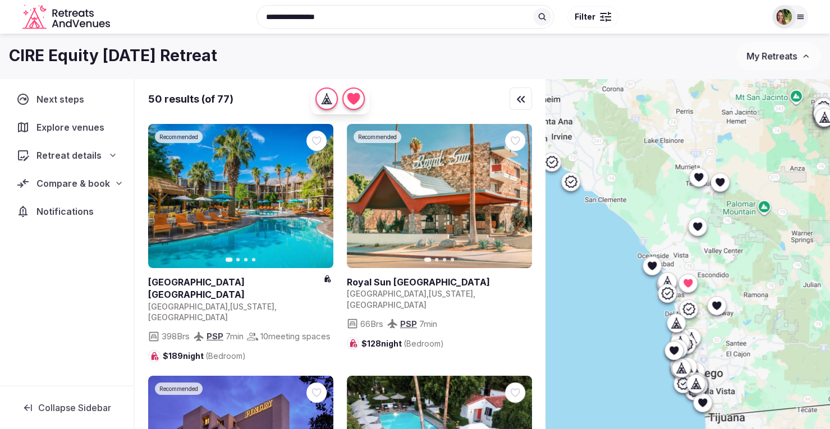
click at [724, 185] on icon at bounding box center [719, 182] width 9 height 8
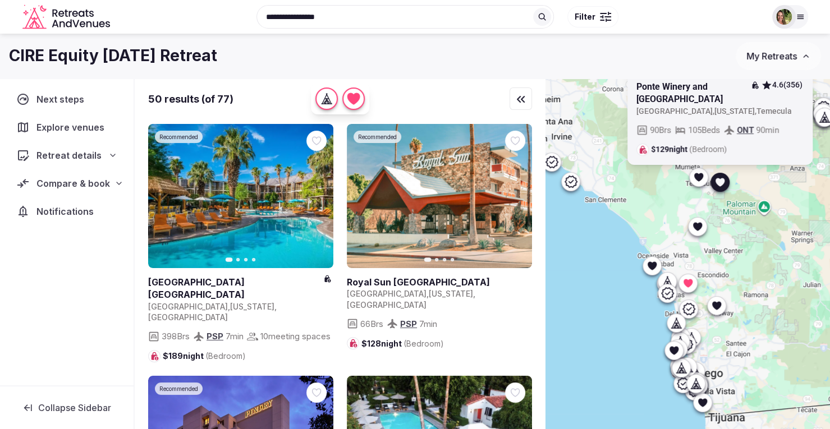
click at [701, 181] on icon at bounding box center [697, 176] width 11 height 11
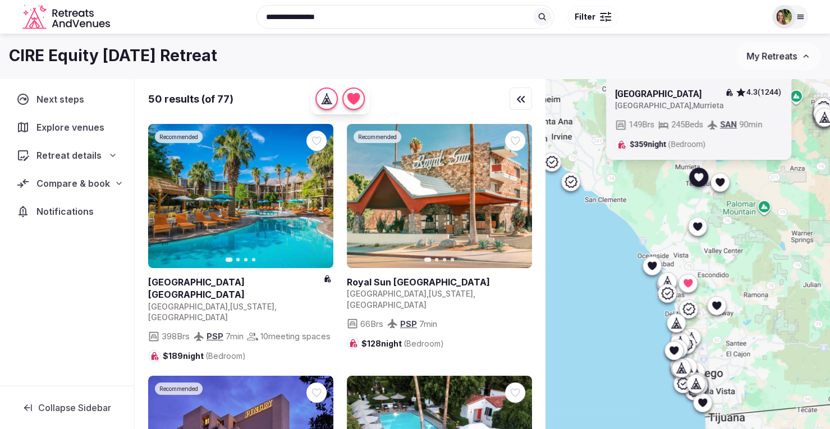
click at [700, 231] on icon at bounding box center [697, 226] width 11 height 11
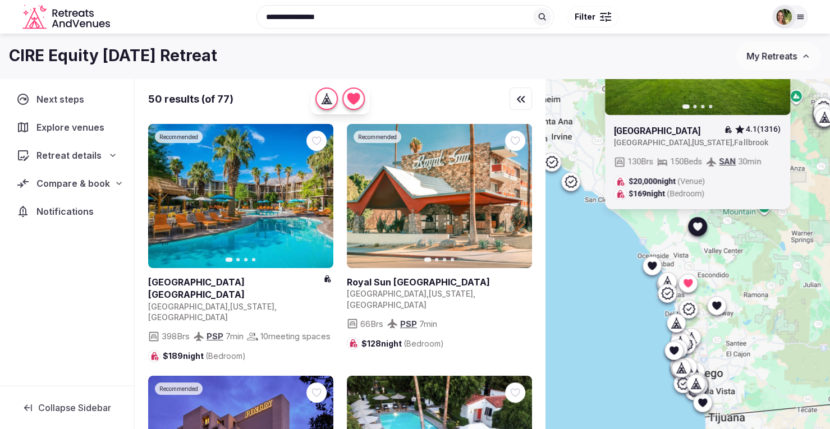
click at [746, 233] on div "Previous slide Next slide [GEOGRAPHIC_DATA] 4.1 ([GEOGRAPHIC_DATA] , [US_STATE]…" at bounding box center [687, 273] width 285 height 389
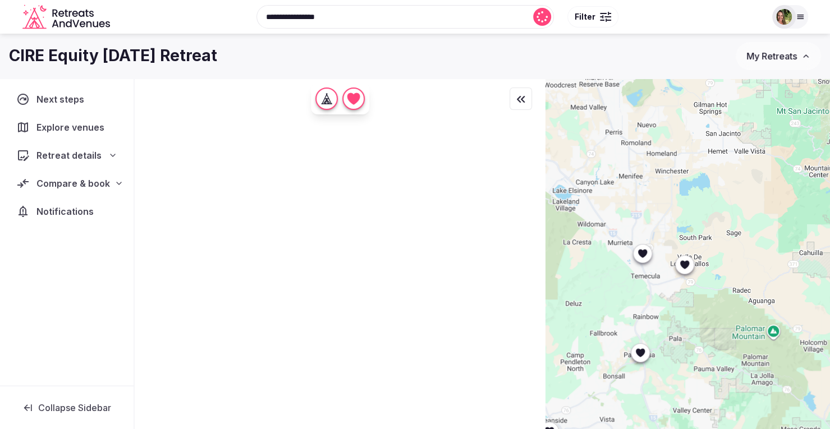
drag, startPoint x: 715, startPoint y: 155, endPoint x: 722, endPoint y: 334, distance: 179.1
click at [723, 337] on div at bounding box center [687, 273] width 285 height 389
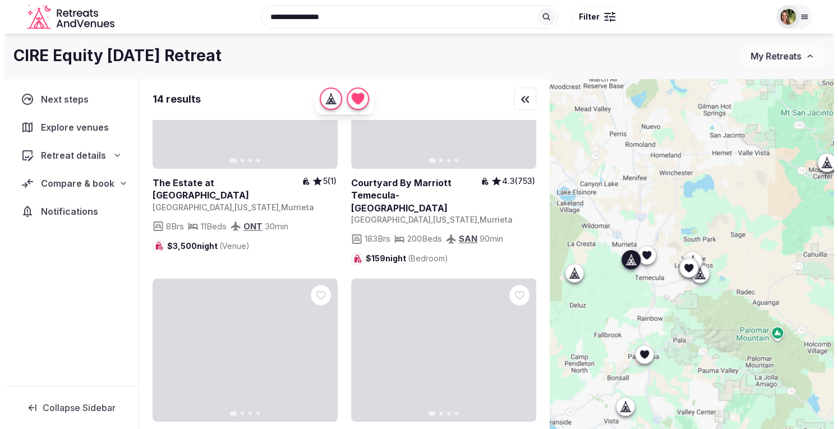
scroll to position [954, 0]
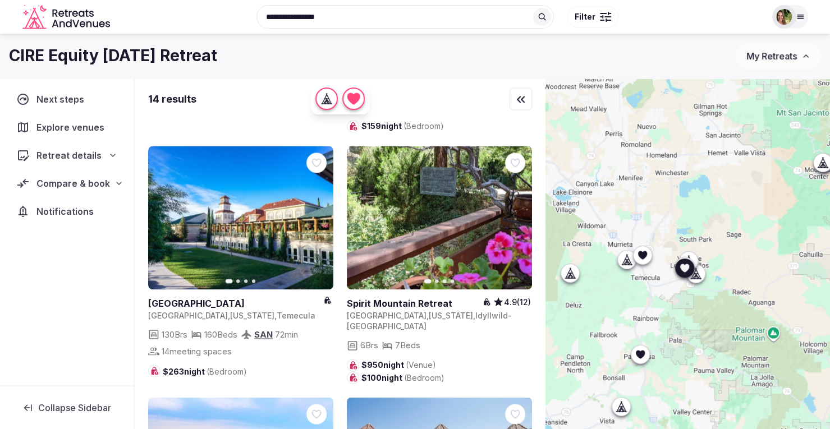
click at [0, 0] on icon at bounding box center [0, 0] width 0 height 0
click at [77, 180] on span "Compare & book" at bounding box center [73, 183] width 74 height 13
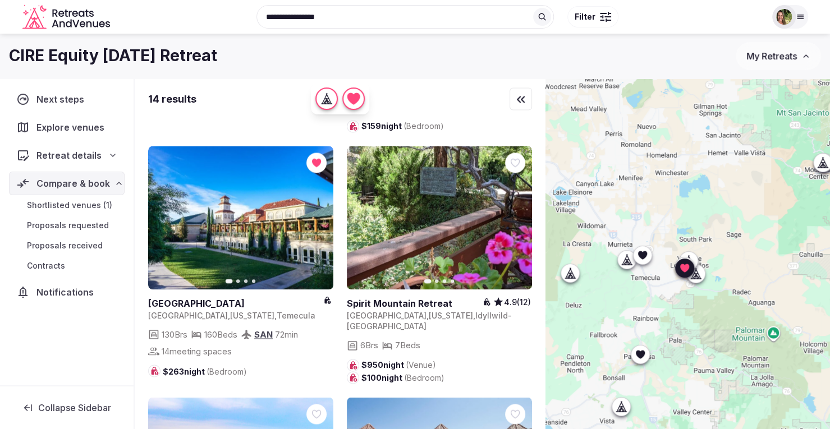
click at [67, 201] on span "Shortlisted venues (1)" at bounding box center [69, 205] width 85 height 11
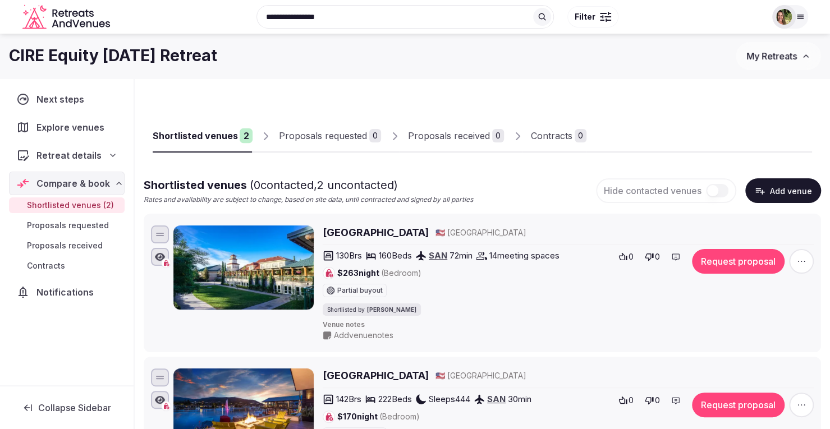
click at [736, 268] on button "Request proposal" at bounding box center [738, 261] width 93 height 25
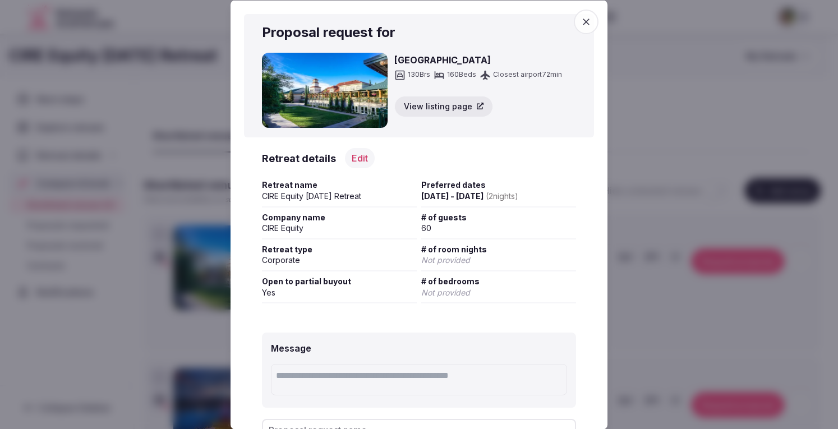
click at [532, 325] on div "Message Proposal request name Create a draft email in Close CRM for this reques…" at bounding box center [419, 432] width 350 height 235
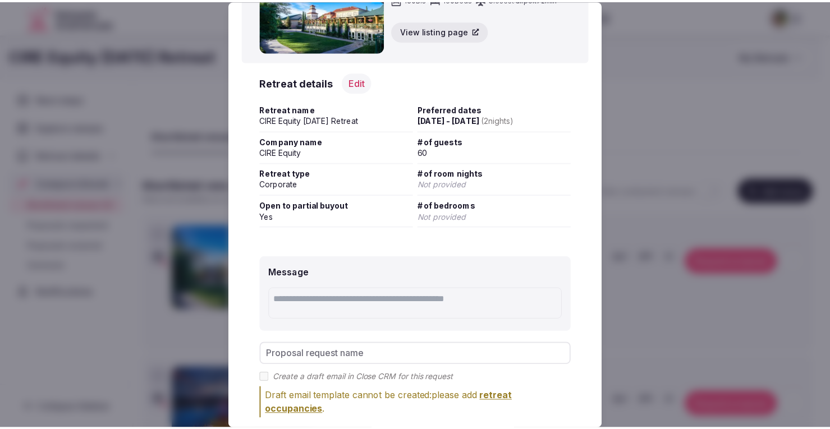
scroll to position [134, 0]
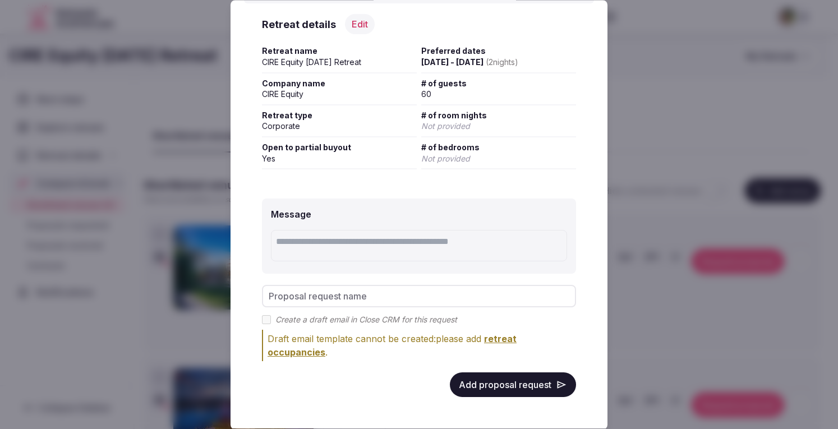
click at [484, 388] on button "Add proposal request" at bounding box center [513, 385] width 126 height 25
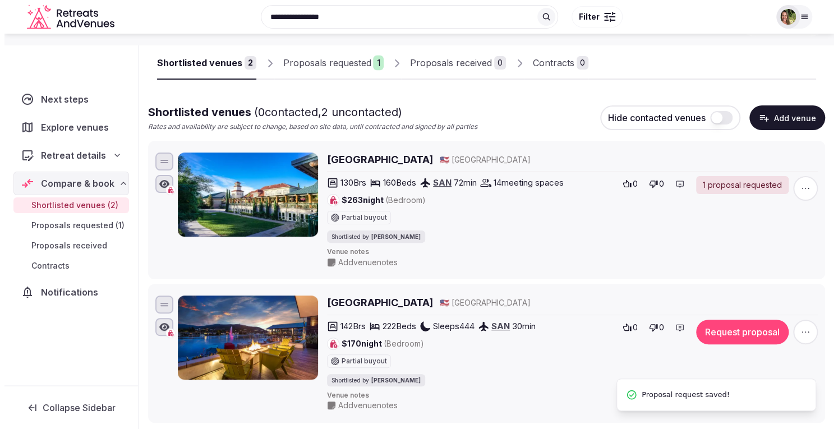
scroll to position [168, 0]
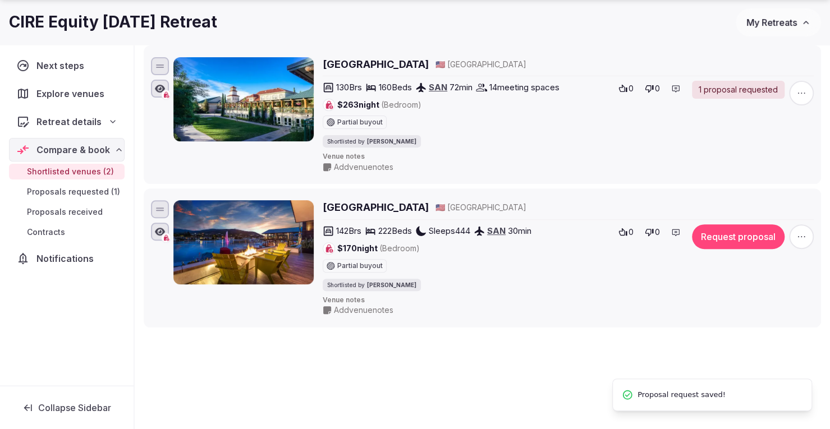
click at [740, 233] on button "Request proposal" at bounding box center [738, 236] width 93 height 25
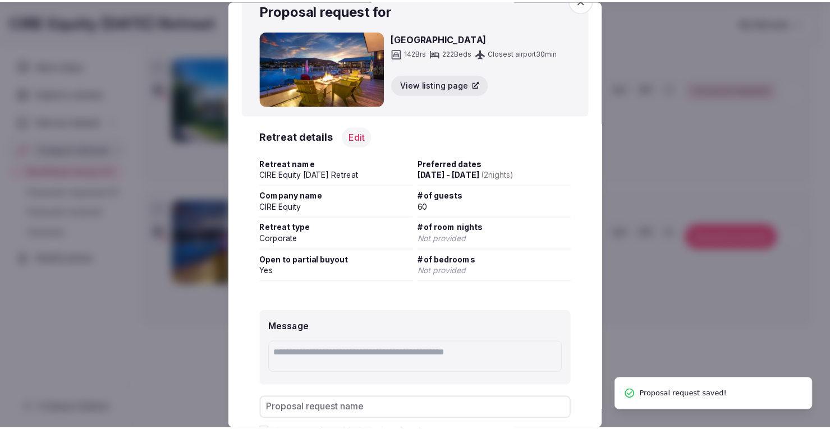
scroll to position [134, 0]
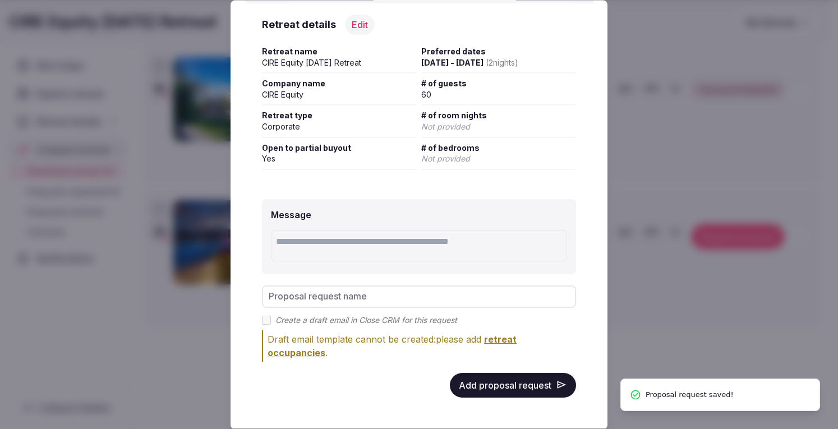
click at [502, 388] on button "Add proposal request" at bounding box center [513, 385] width 126 height 25
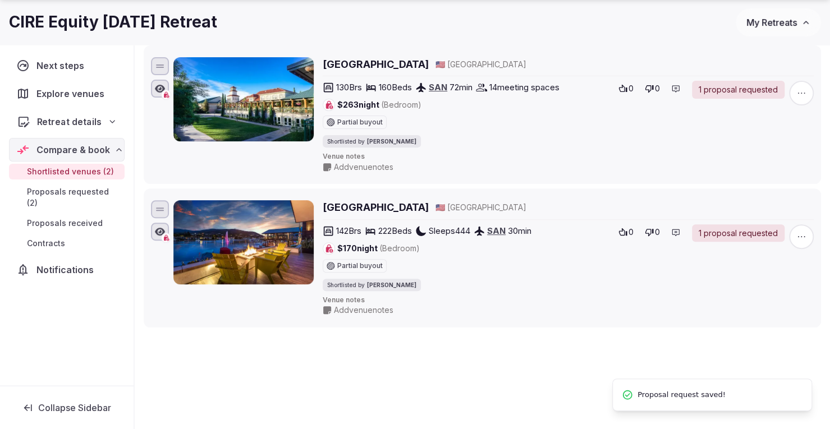
click at [66, 117] on span "Retreat details" at bounding box center [69, 121] width 65 height 13
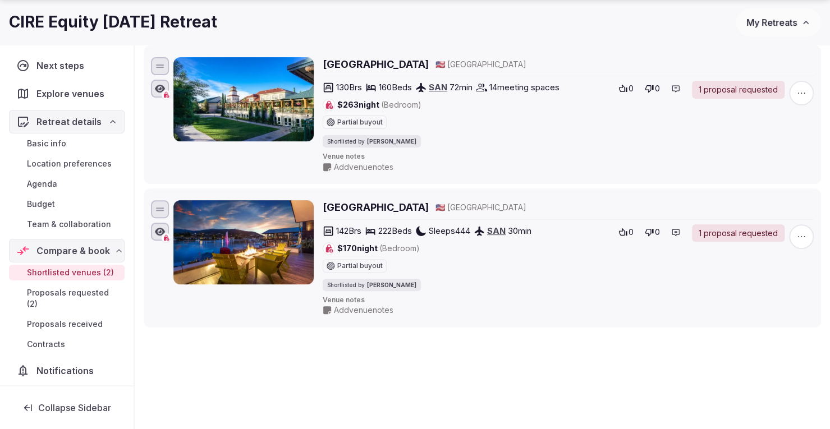
click at [57, 221] on span "Team & collaboration" at bounding box center [69, 224] width 84 height 11
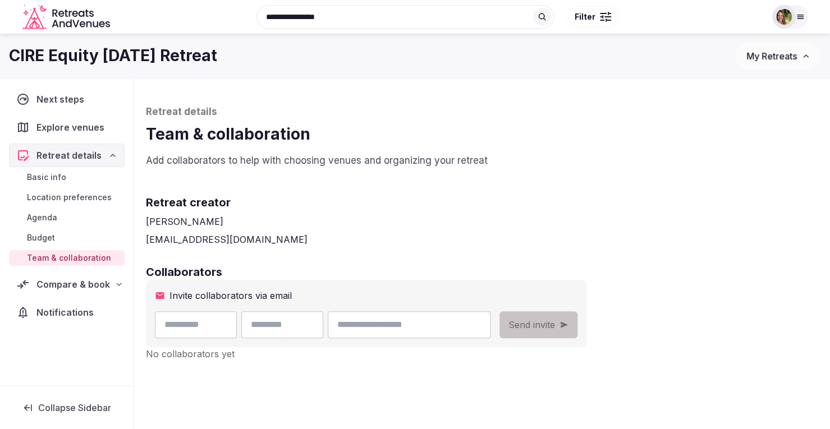
click at [185, 327] on input "text" at bounding box center [196, 324] width 82 height 27
type input "***"
click at [323, 325] on input "text" at bounding box center [282, 324] width 82 height 27
type input "*******"
click at [407, 333] on input "email" at bounding box center [409, 324] width 163 height 27
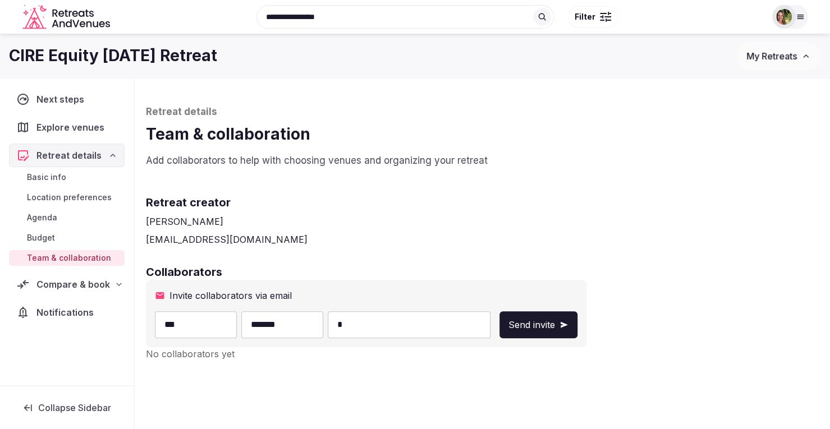
type input "**********"
click at [555, 322] on span "Send invite" at bounding box center [531, 324] width 47 height 13
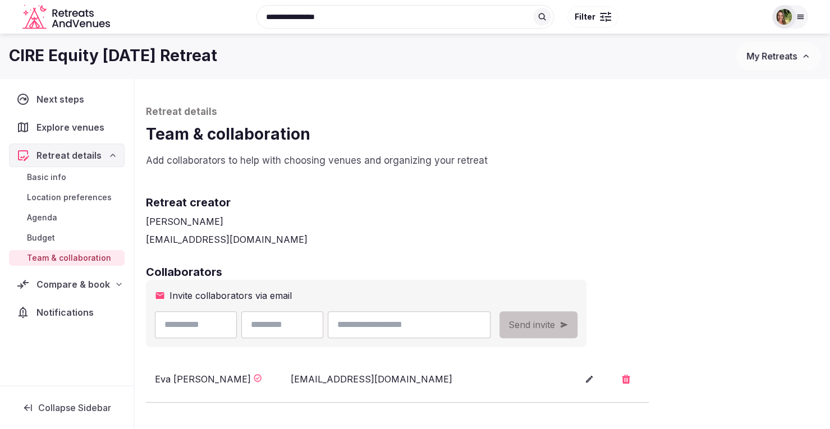
click at [210, 328] on input "text" at bounding box center [196, 324] width 82 height 27
click at [214, 327] on input "*****" at bounding box center [196, 324] width 82 height 27
type input "******"
click at [309, 322] on input "text" at bounding box center [282, 324] width 82 height 27
type input "***"
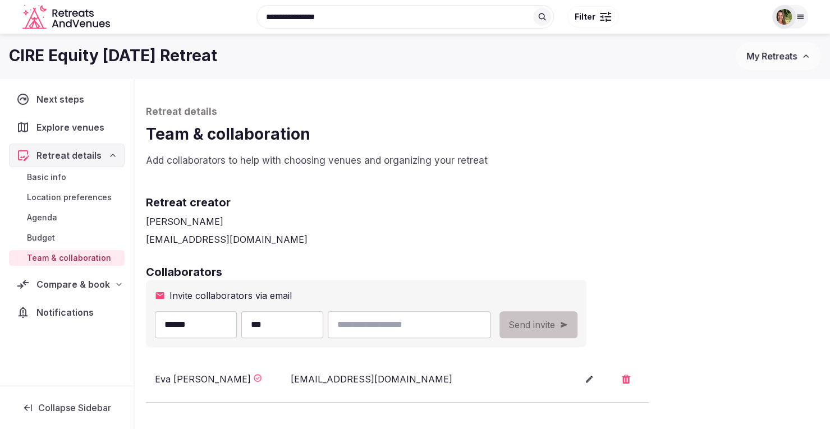
click at [409, 323] on input "email" at bounding box center [409, 324] width 163 height 27
type input "**********"
click at [555, 323] on span "Send invite" at bounding box center [531, 324] width 47 height 13
click at [66, 281] on span "Compare & book" at bounding box center [73, 284] width 74 height 13
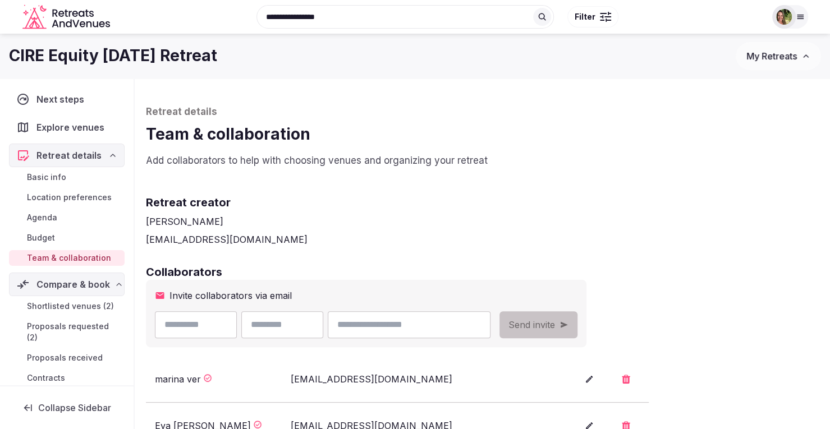
click at [66, 306] on span "Shortlisted venues (2)" at bounding box center [70, 306] width 87 height 11
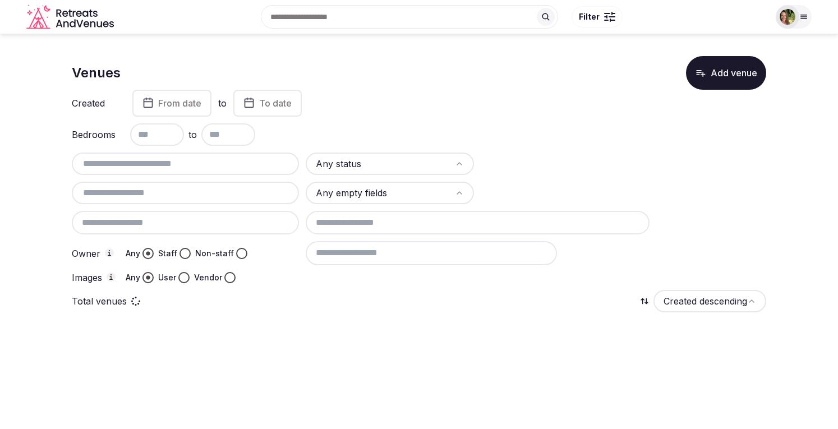
click at [157, 163] on input "text" at bounding box center [185, 163] width 218 height 13
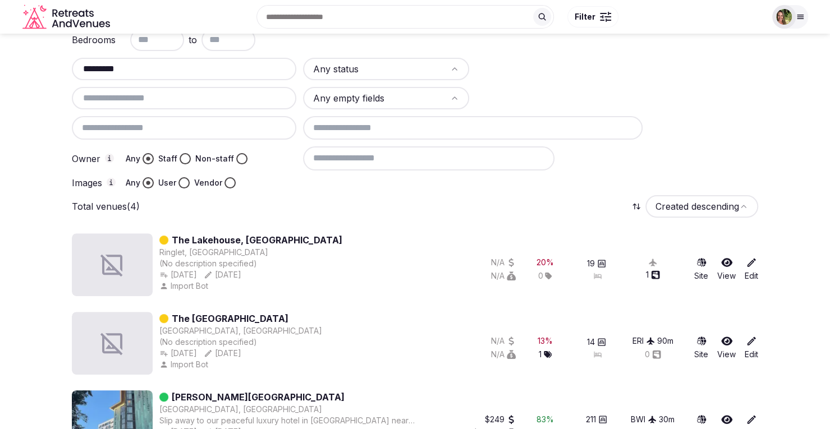
scroll to position [215, 0]
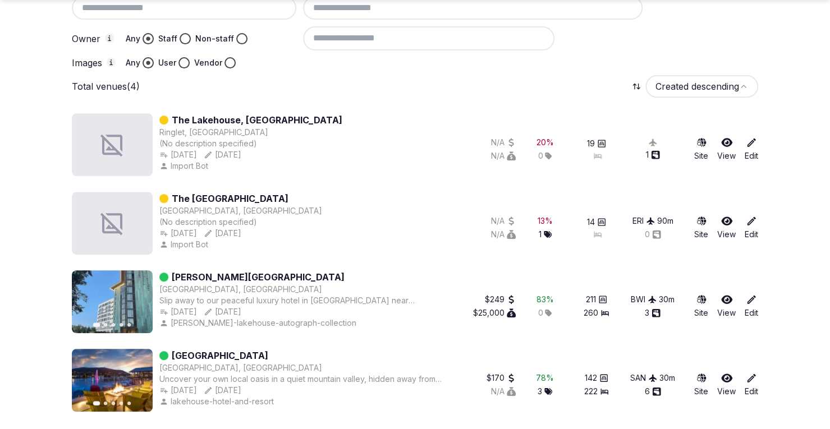
type input "*********"
click at [728, 381] on icon at bounding box center [726, 378] width 11 height 9
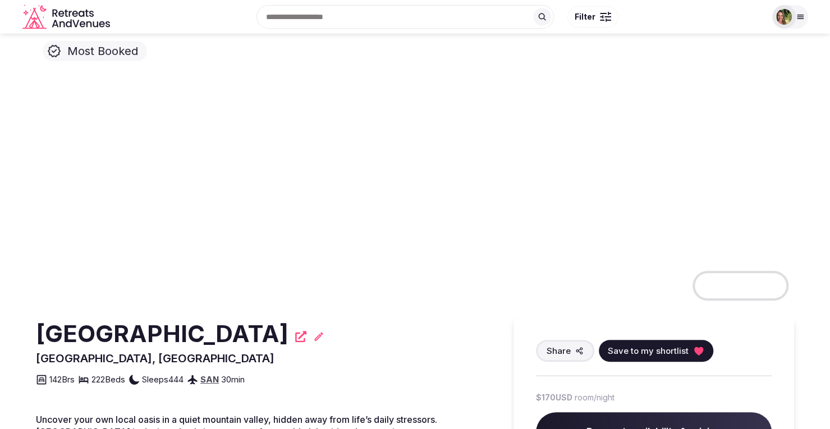
scroll to position [56, 0]
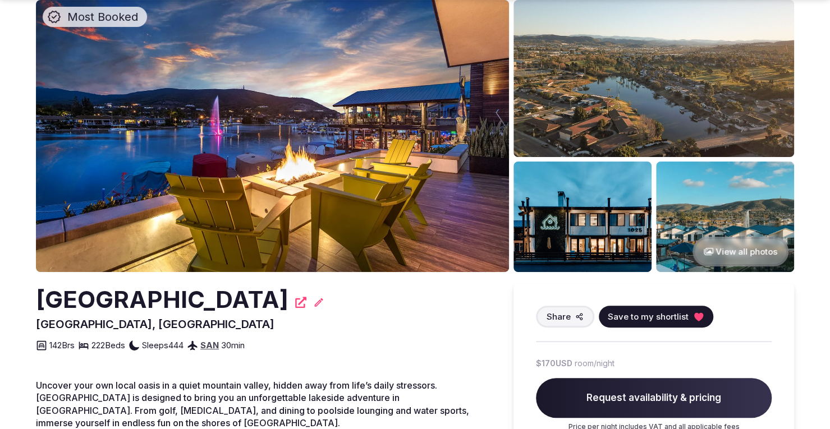
click at [649, 322] on span "Save to my shortlist" at bounding box center [648, 317] width 81 height 12
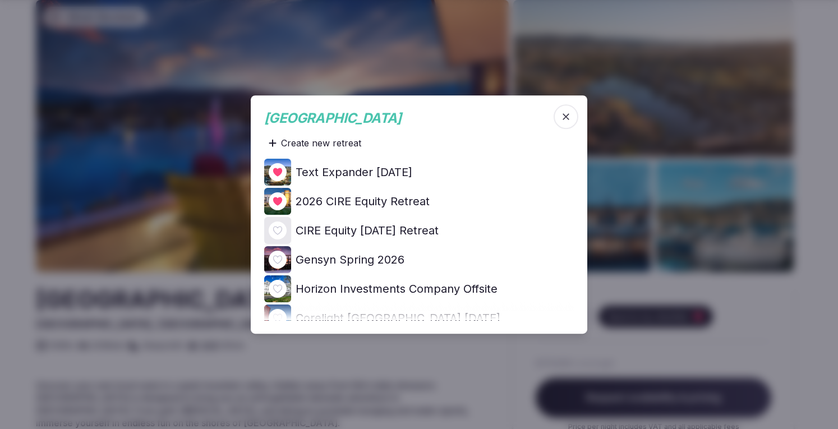
click at [274, 221] on div at bounding box center [277, 230] width 27 height 27
click at [0, 0] on icon at bounding box center [0, 0] width 0 height 0
click at [823, 63] on div at bounding box center [419, 214] width 838 height 429
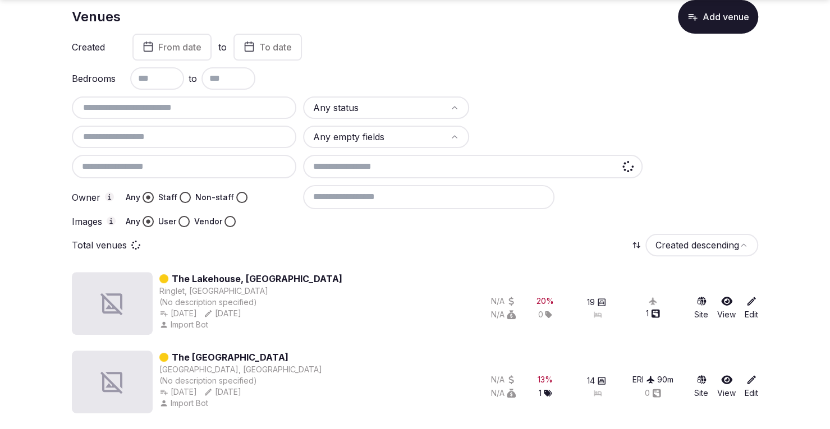
scroll to position [215, 0]
